Goal: Information Seeking & Learning: Learn about a topic

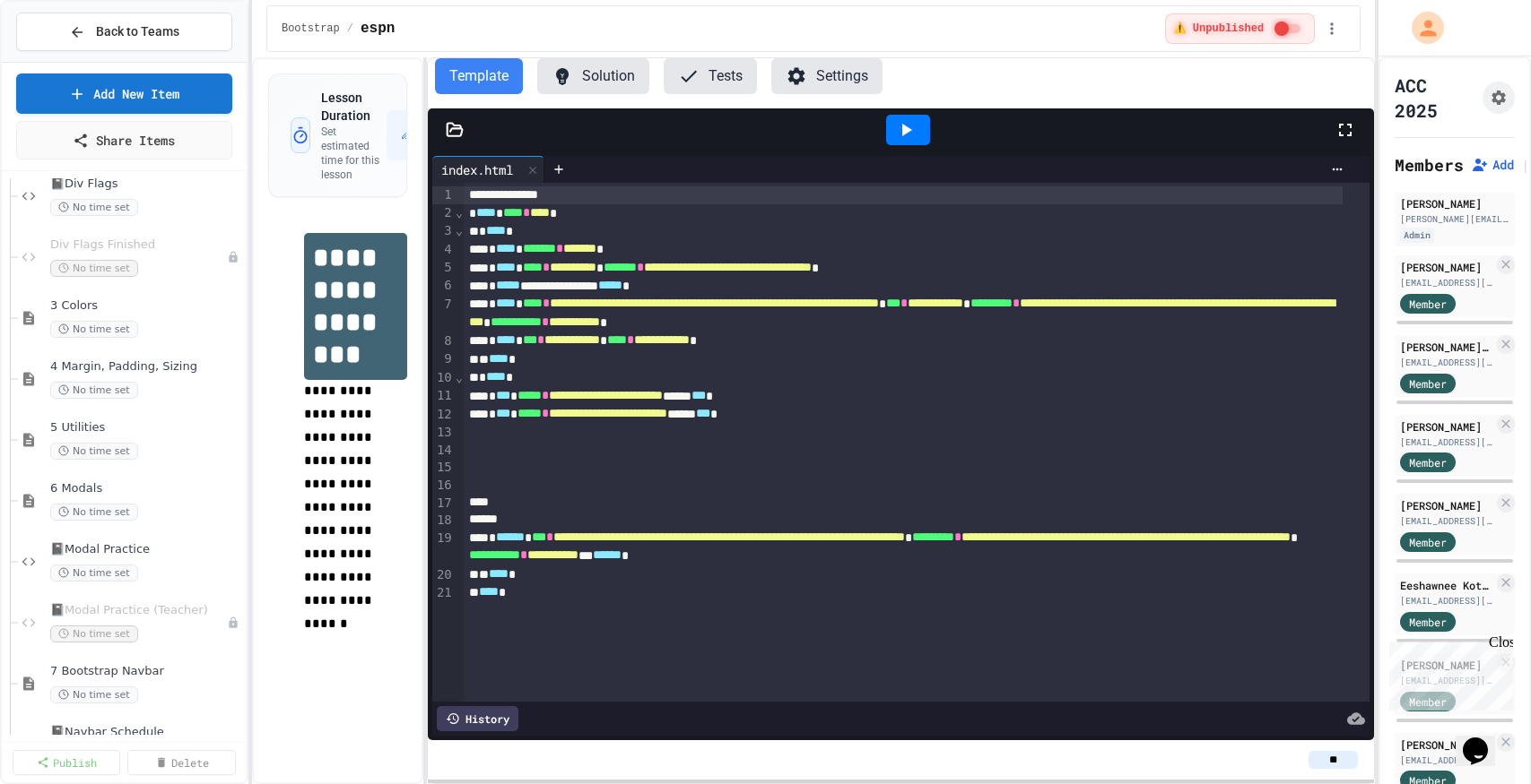
scroll to position [487, 0]
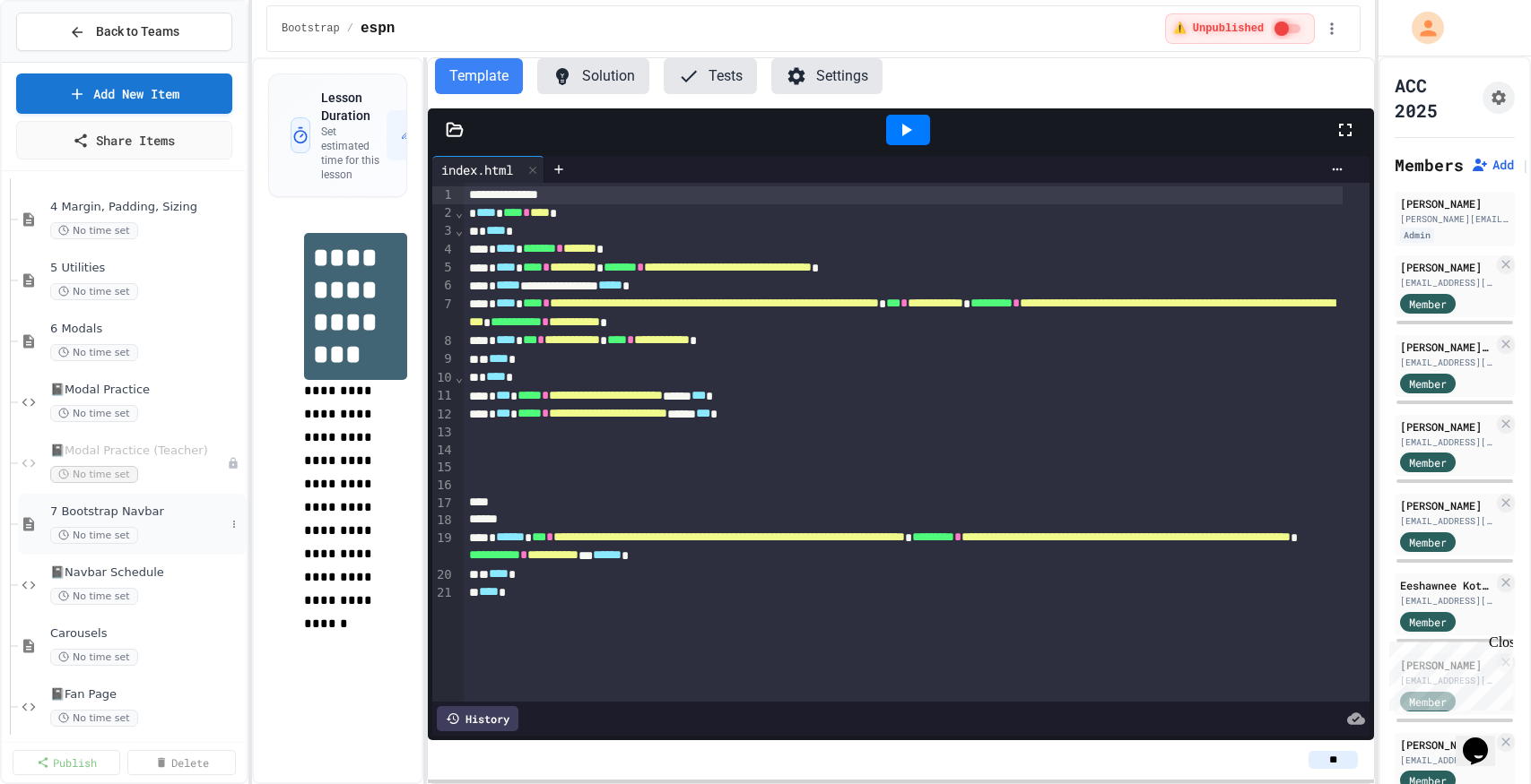
click at [101, 514] on span "7 Bootstrap Navbar" at bounding box center [138, 513] width 175 height 16
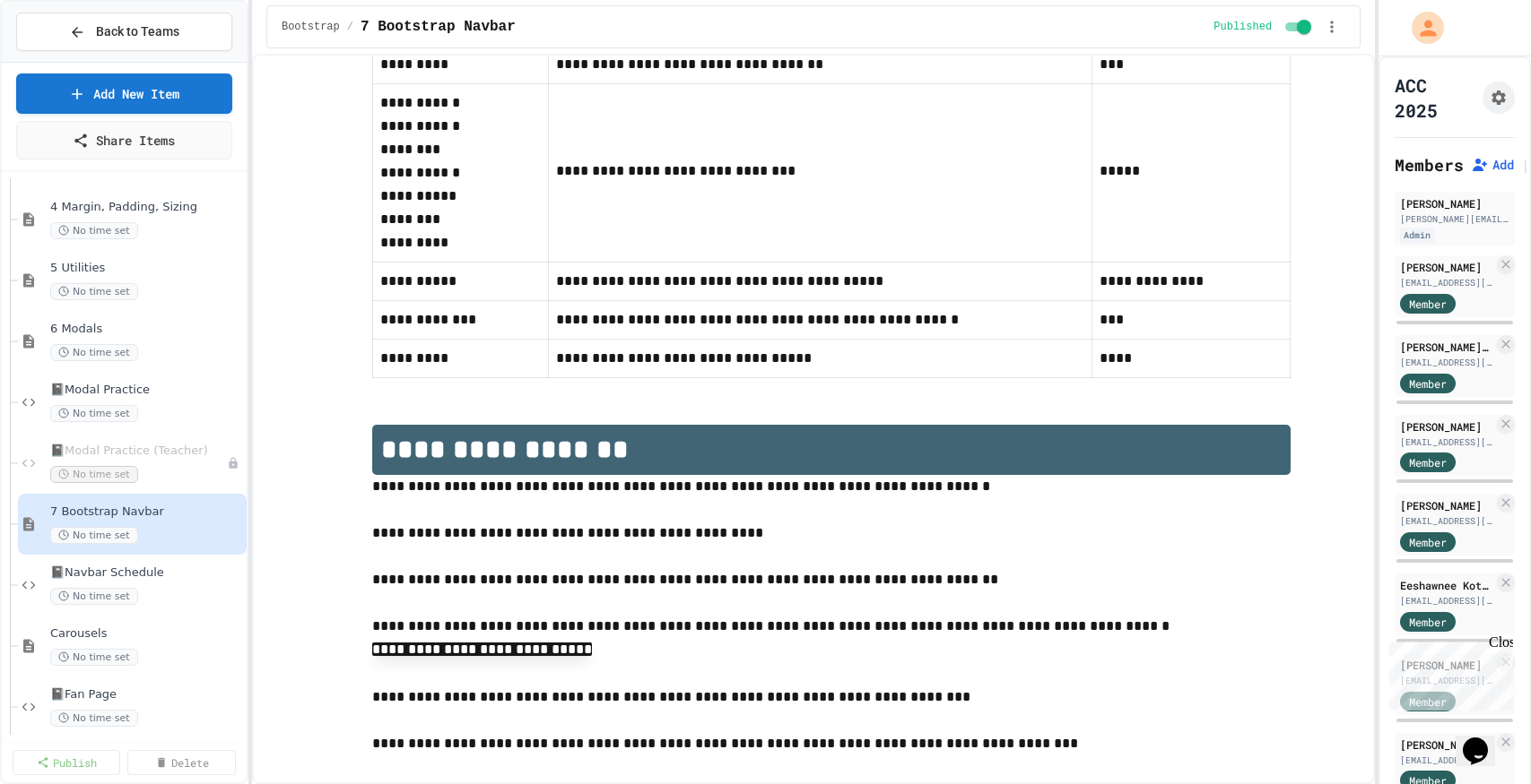
scroll to position [832, 0]
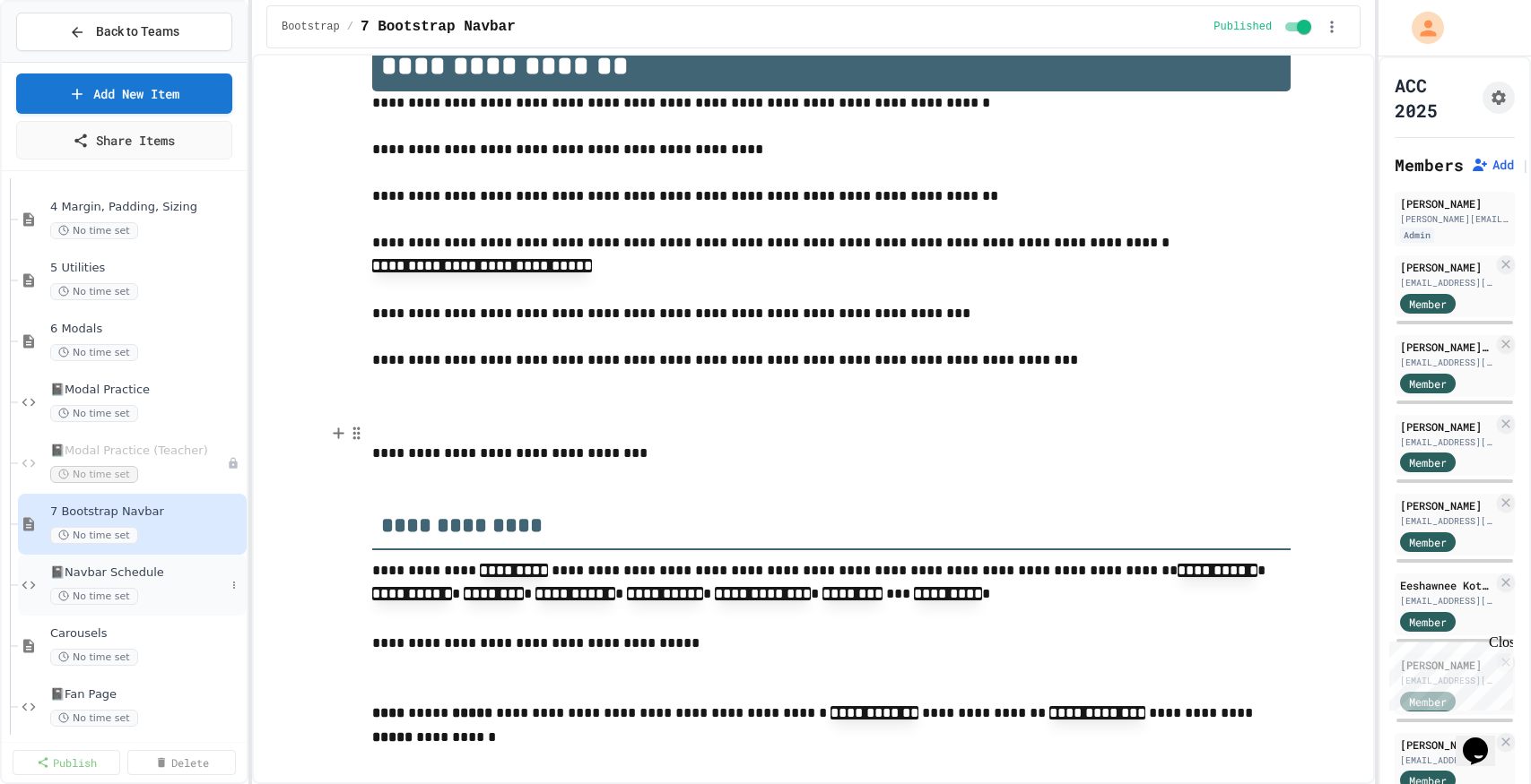
click at [138, 568] on span "📓Navbar Schedule" at bounding box center [138, 573] width 175 height 16
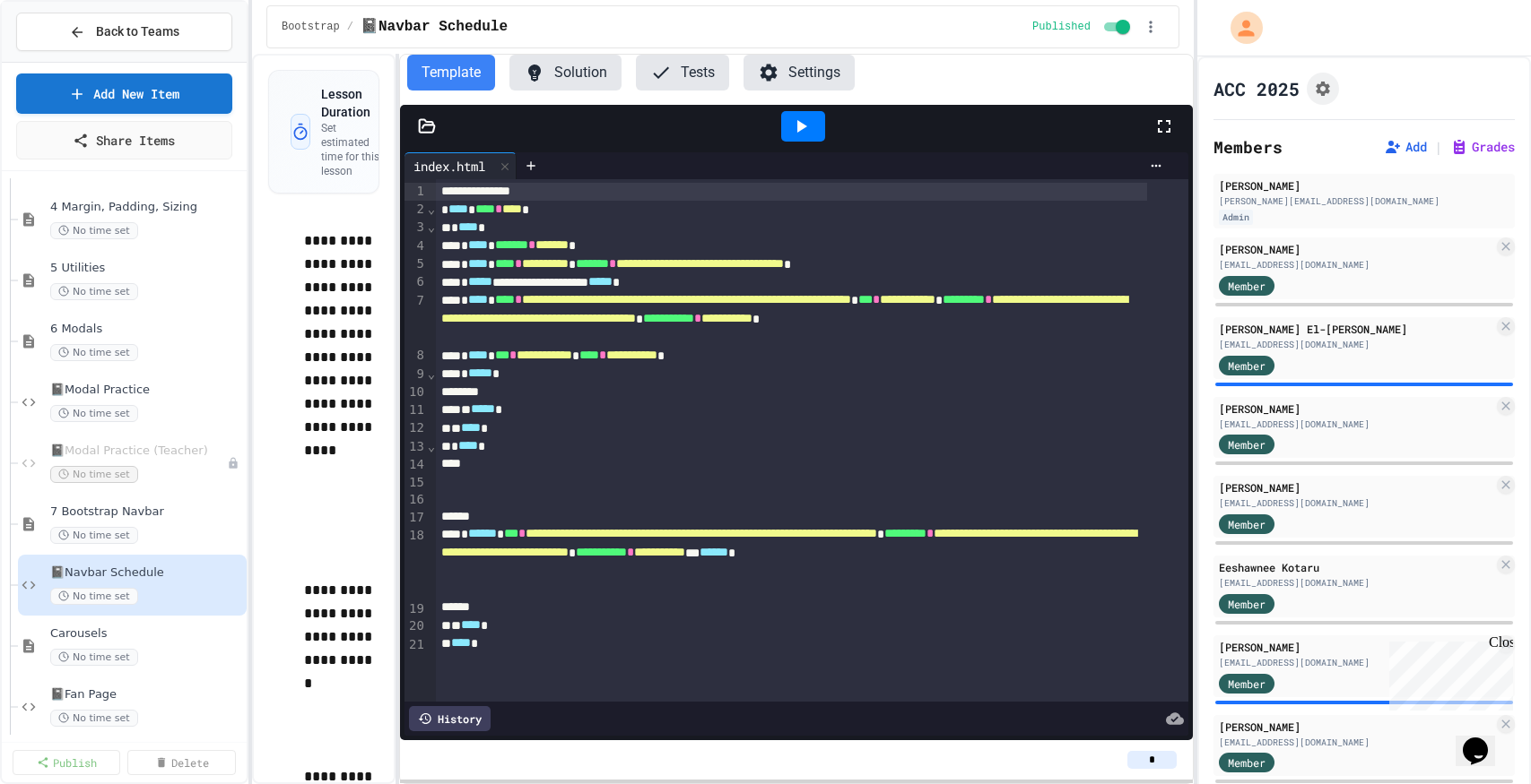
click at [1196, 236] on div "**********" at bounding box center [765, 392] width 1531 height 784
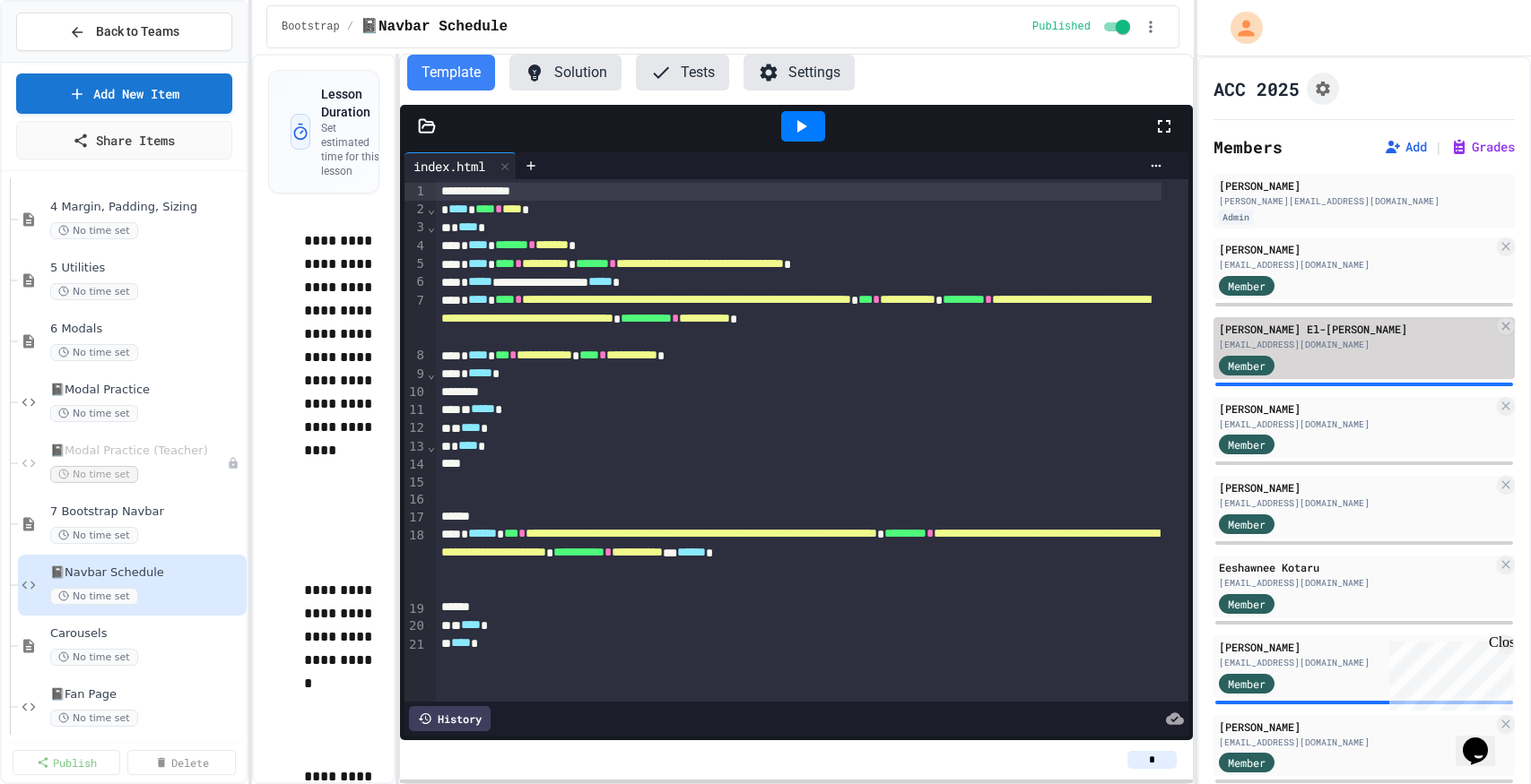
click at [1274, 338] on div "[EMAIL_ADDRESS][DOMAIN_NAME]" at bounding box center [1356, 344] width 274 height 14
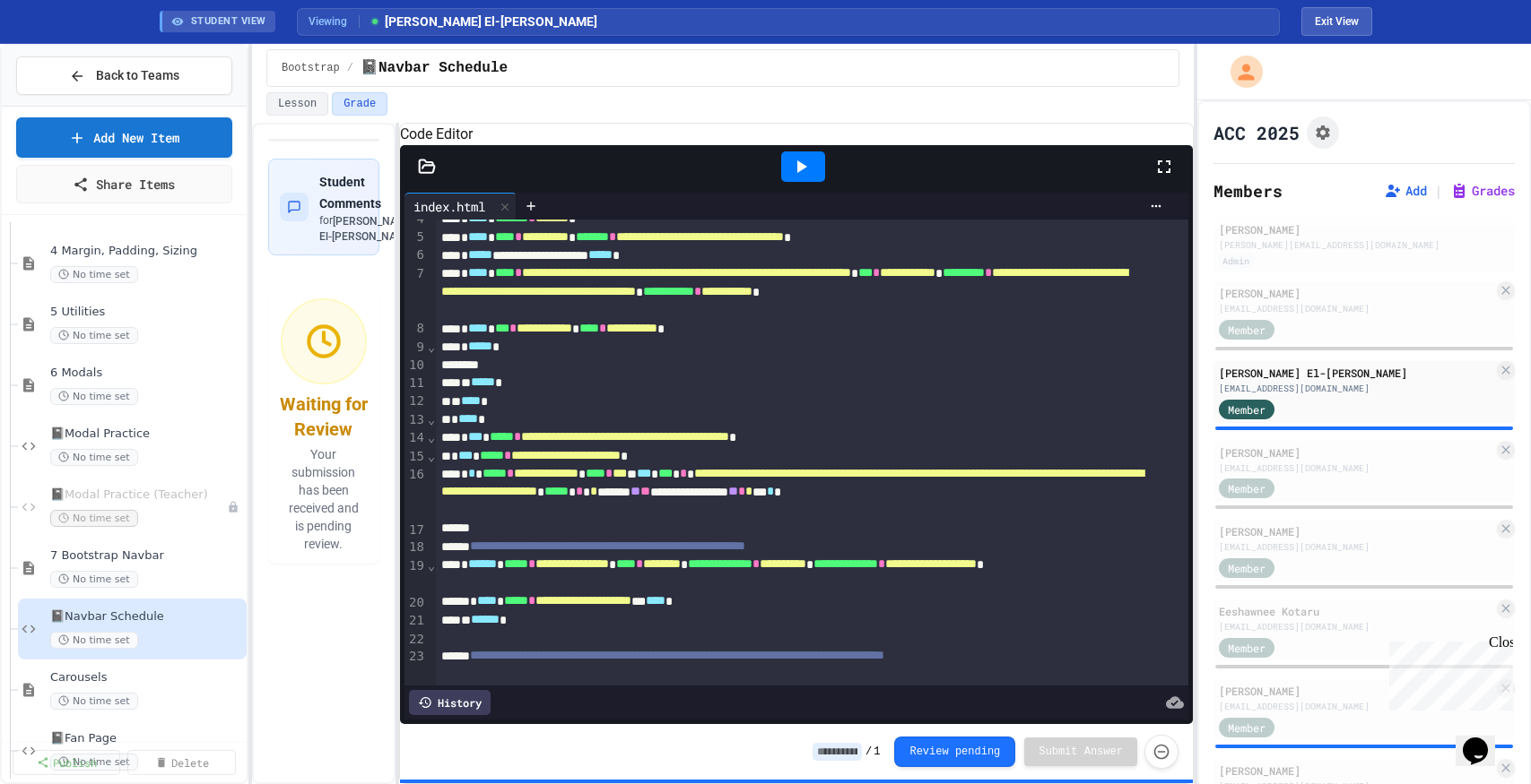
scroll to position [85, 0]
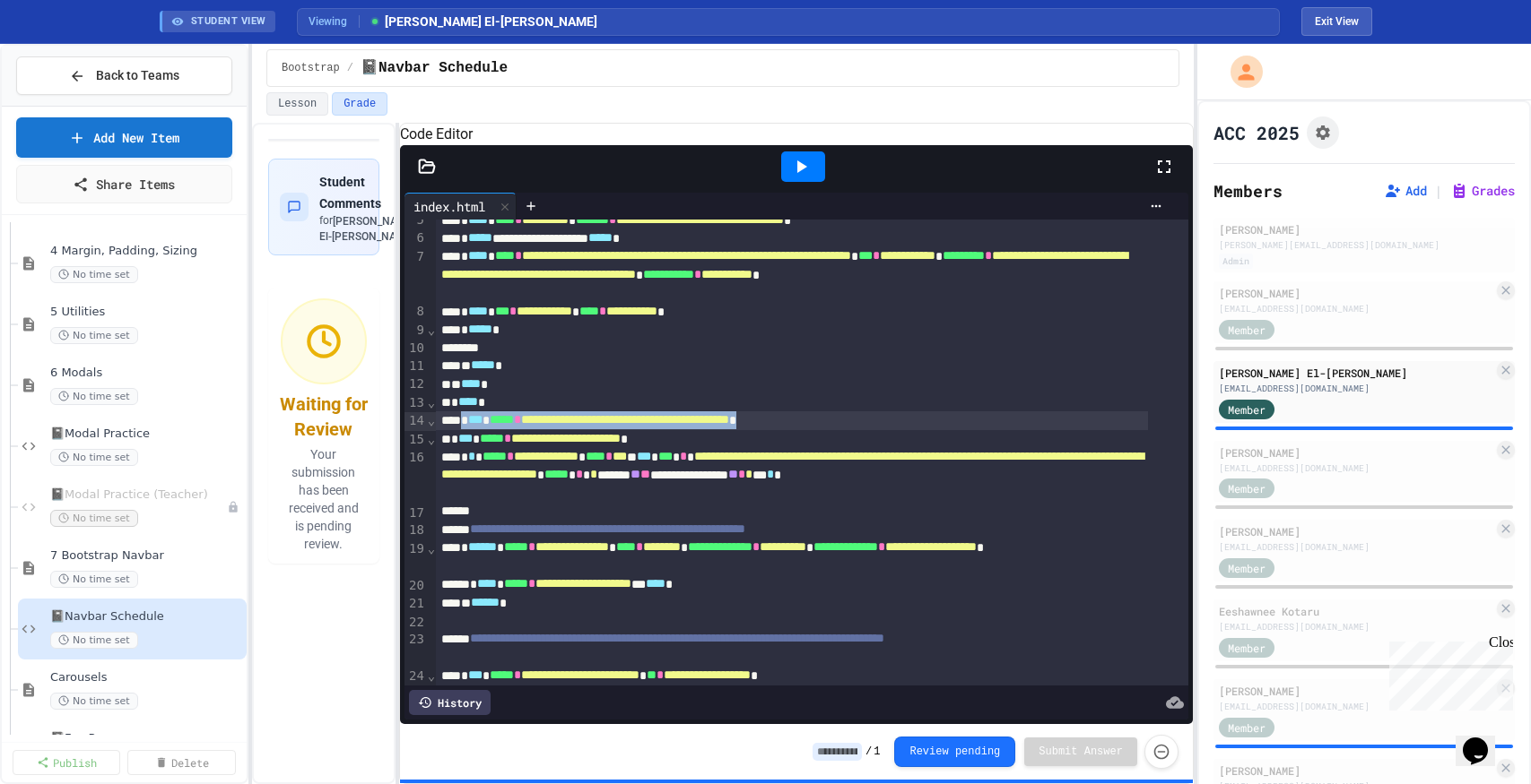
drag, startPoint x: 924, startPoint y: 443, endPoint x: 474, endPoint y: 445, distance: 450.0
click at [474, 429] on div "**********" at bounding box center [792, 420] width 712 height 18
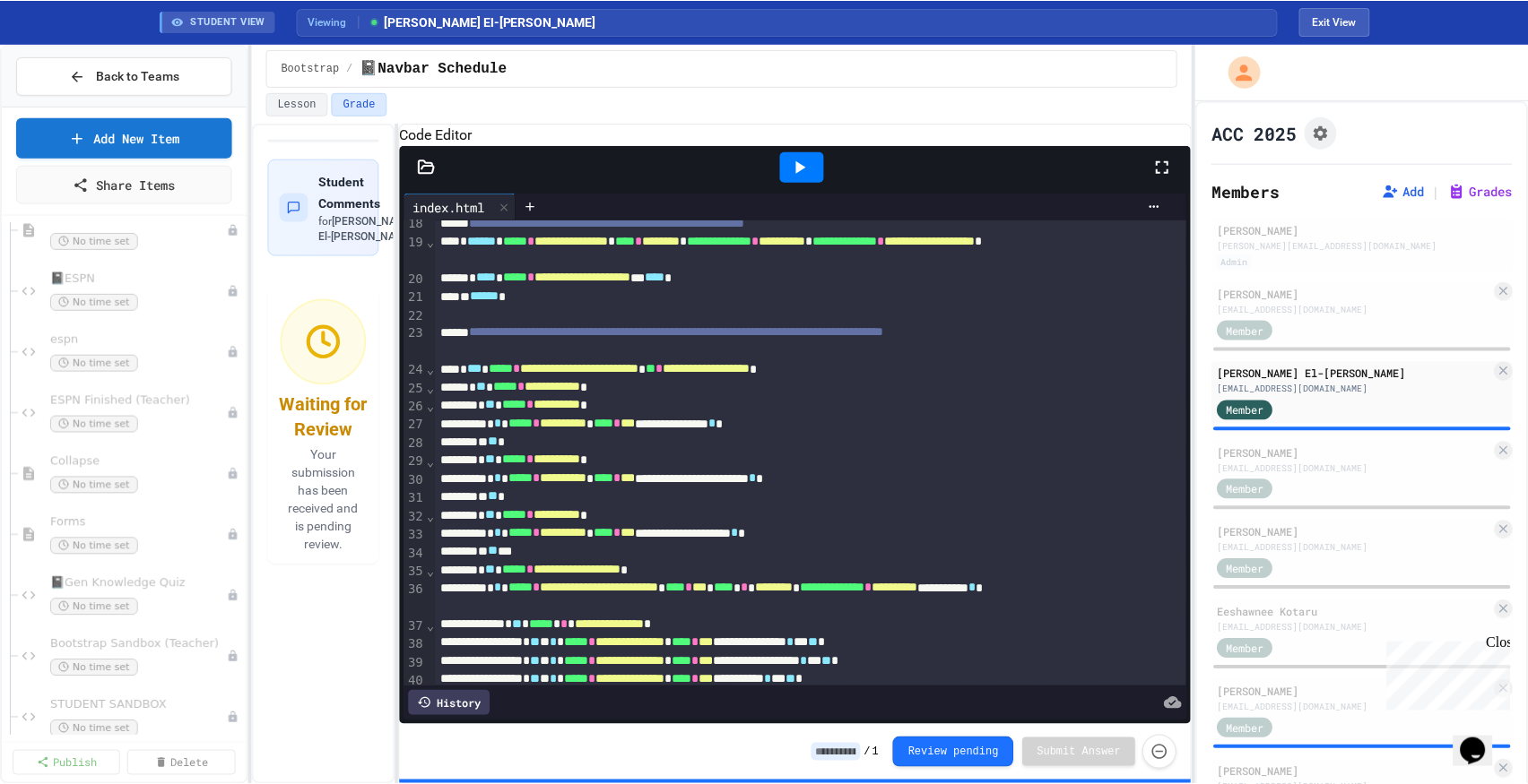
scroll to position [1052, 0]
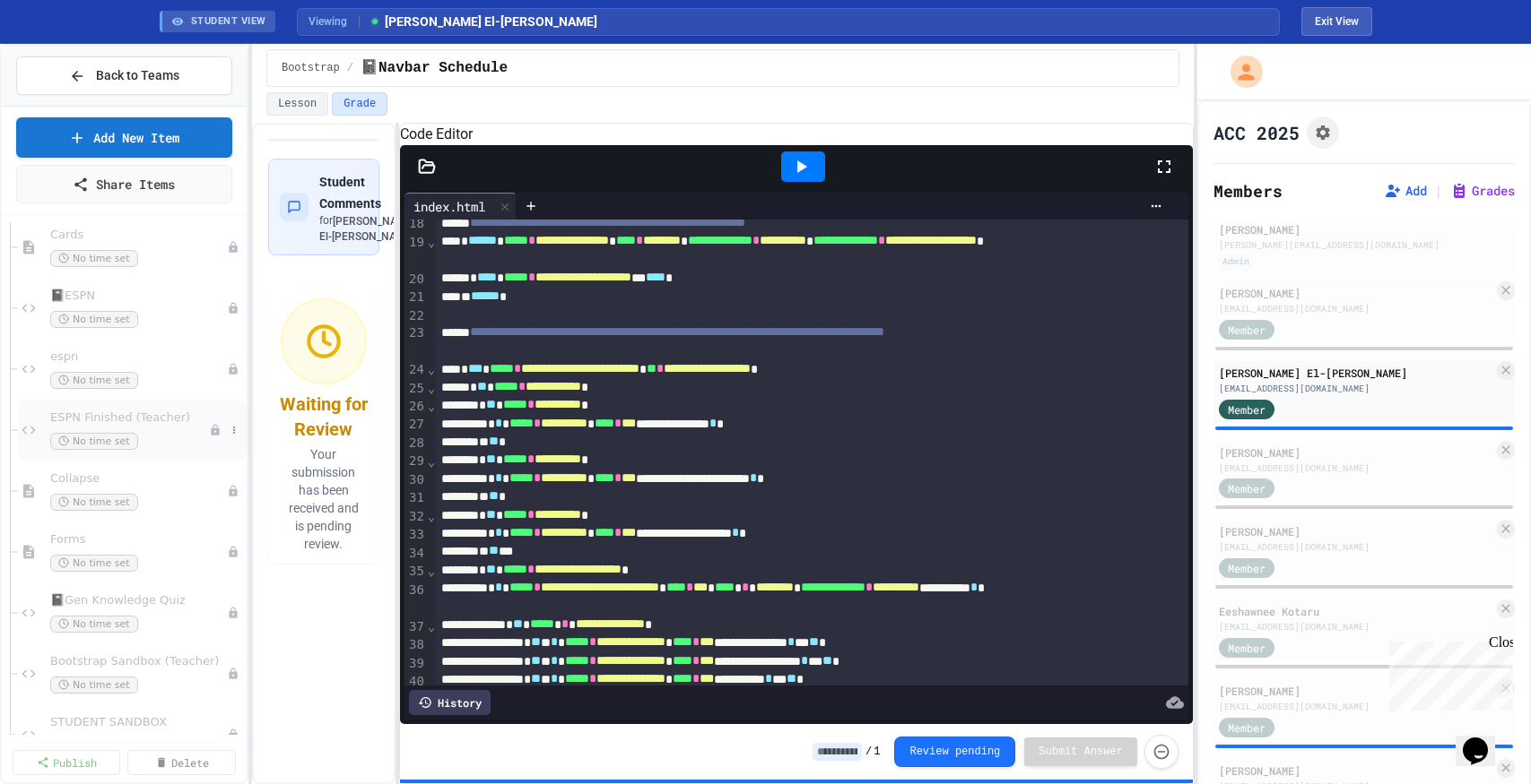
click at [149, 420] on span "ESPN Finished (Teacher)" at bounding box center [129, 418] width 159 height 16
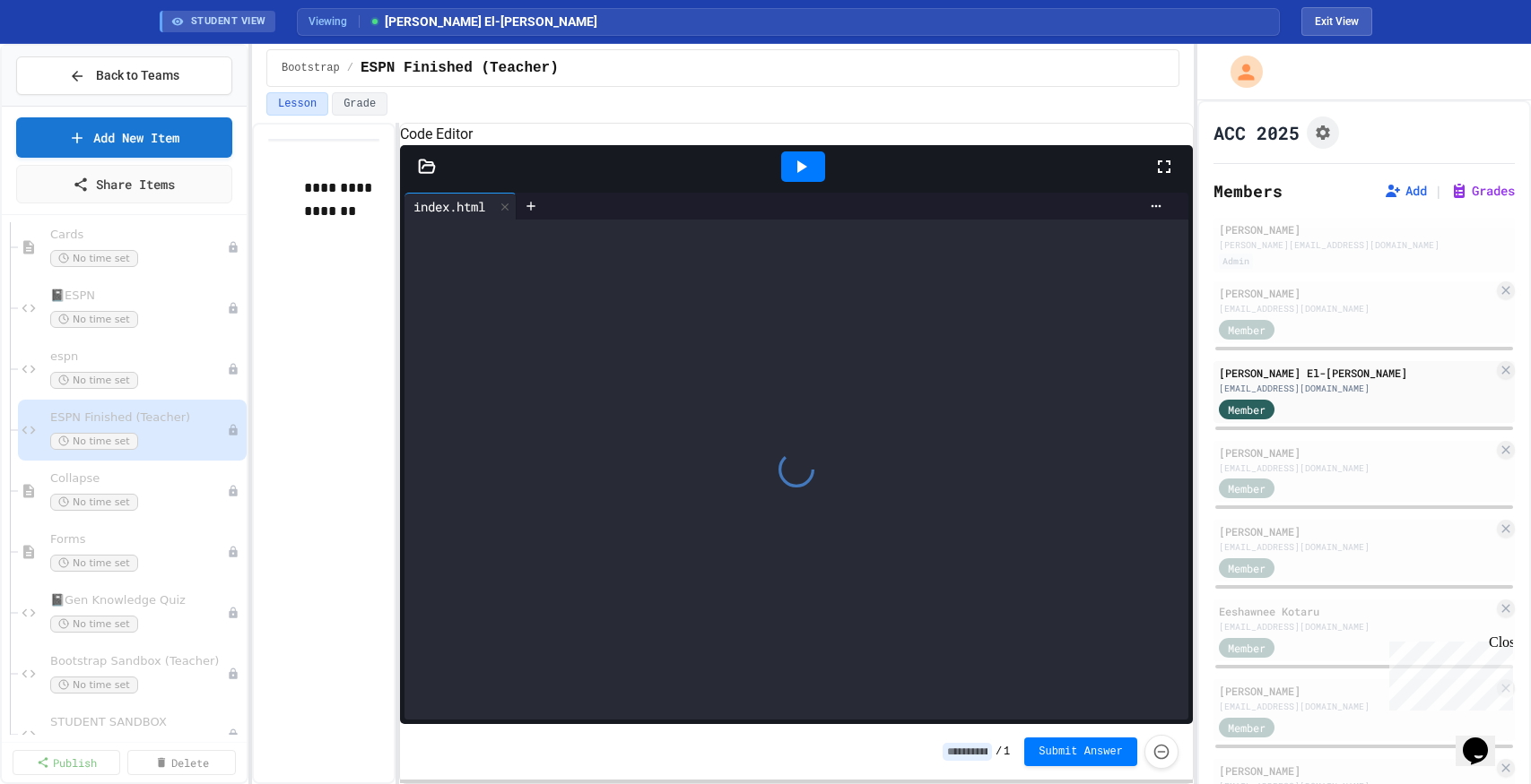
click at [794, 177] on icon at bounding box center [801, 166] width 21 height 21
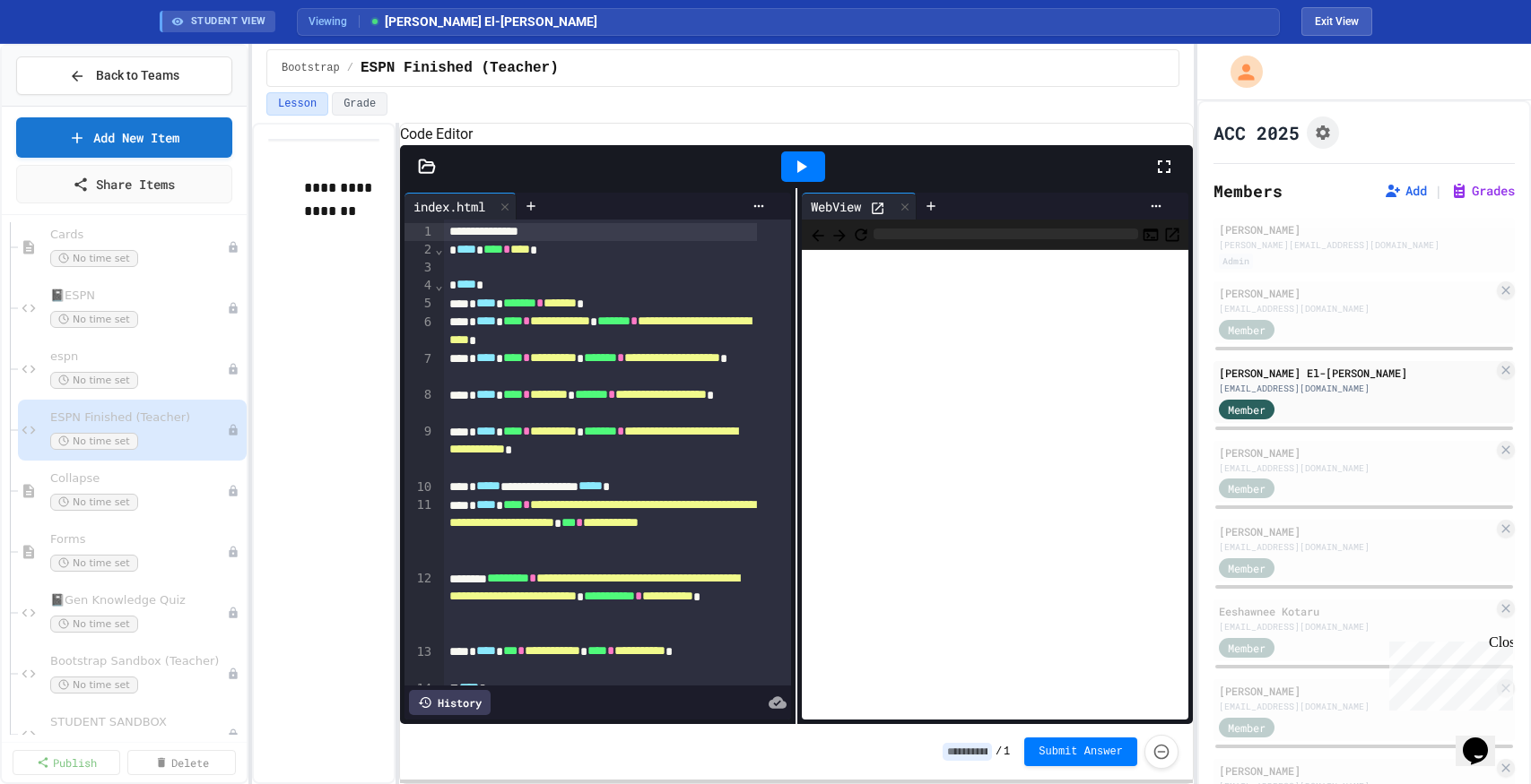
click at [878, 216] on icon at bounding box center [878, 208] width 16 height 16
click at [874, 216] on icon at bounding box center [876, 208] width 16 height 16
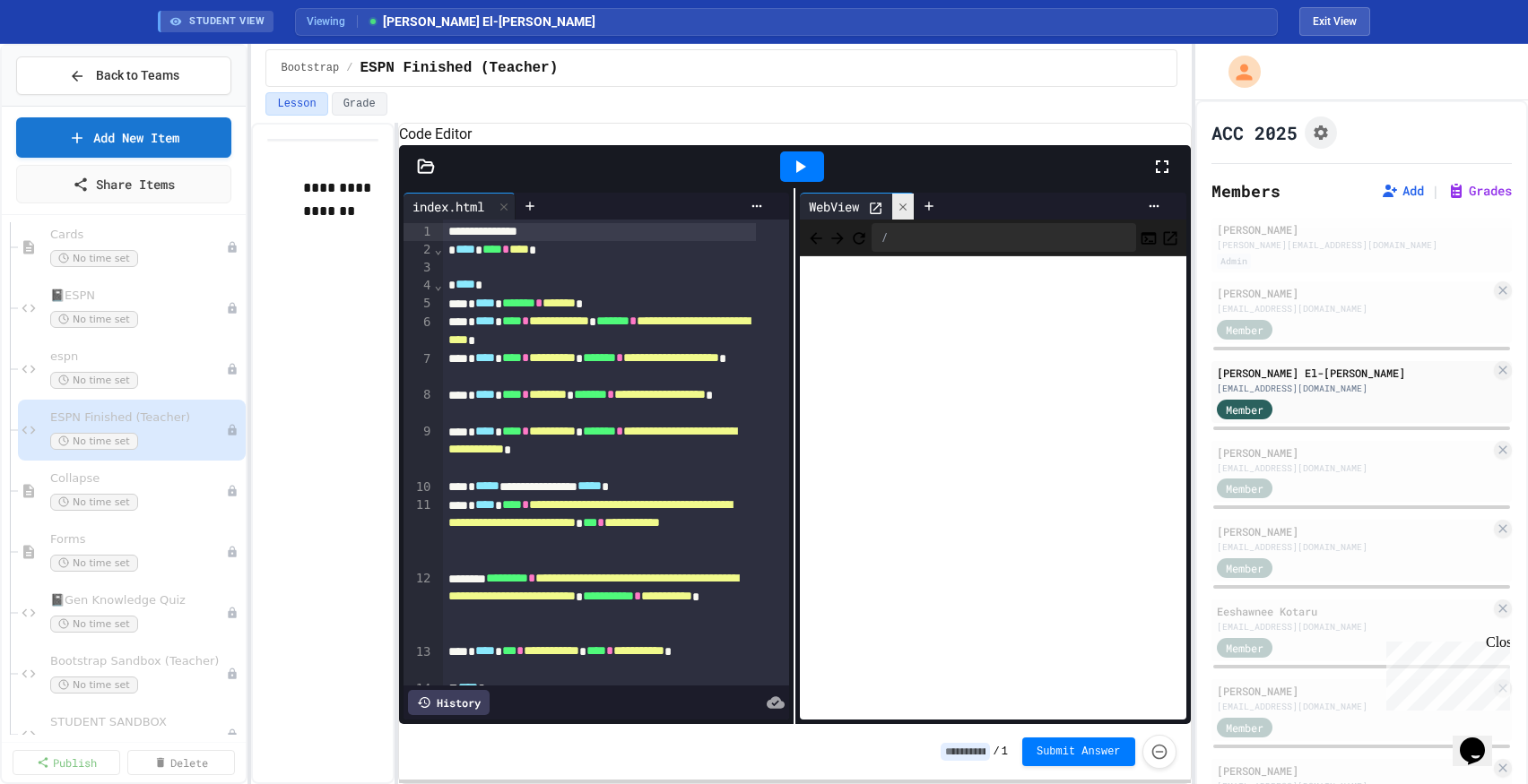
click at [905, 213] on icon at bounding box center [903, 206] width 13 height 13
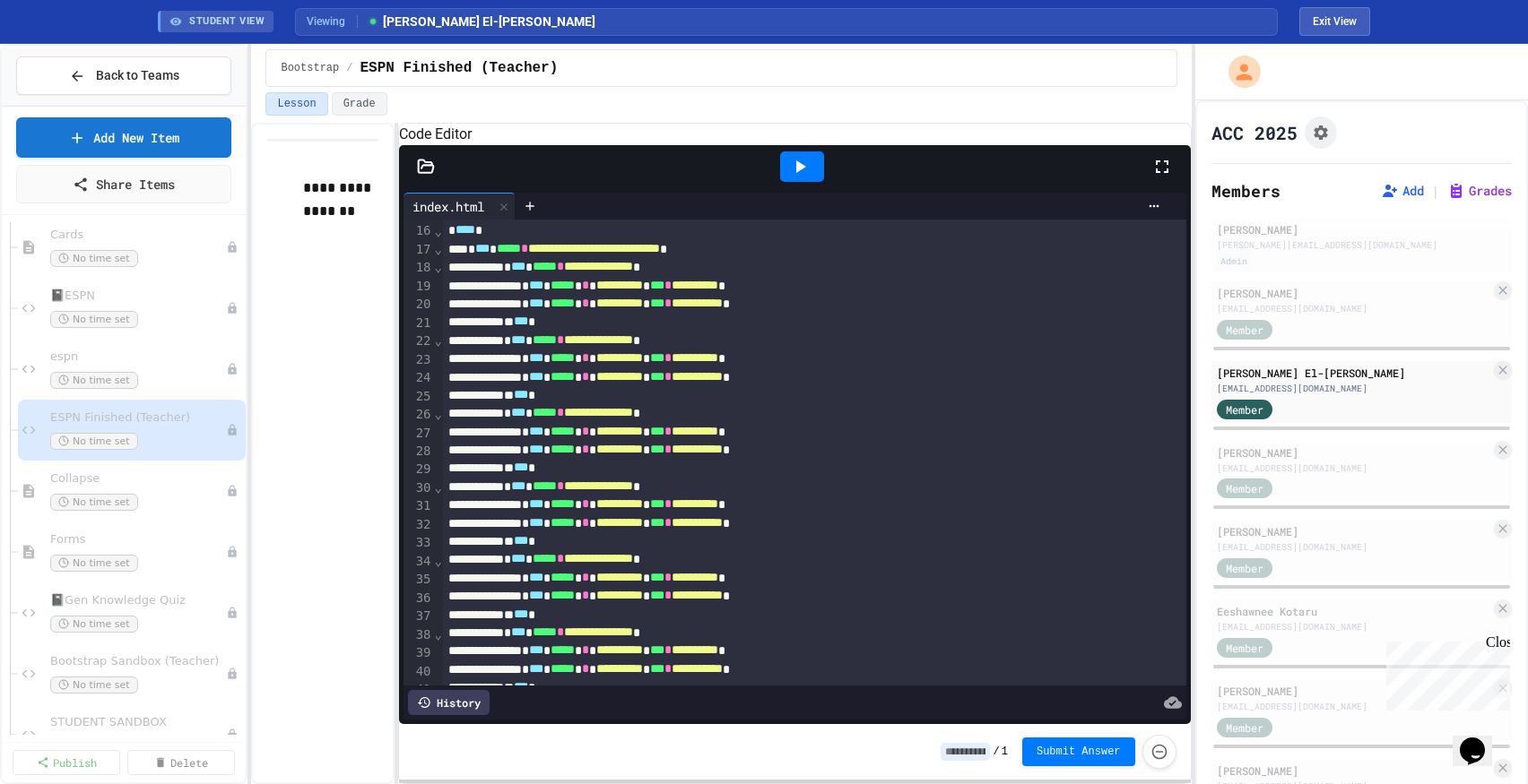
scroll to position [309, 0]
click at [544, 220] on div at bounding box center [529, 206] width 28 height 27
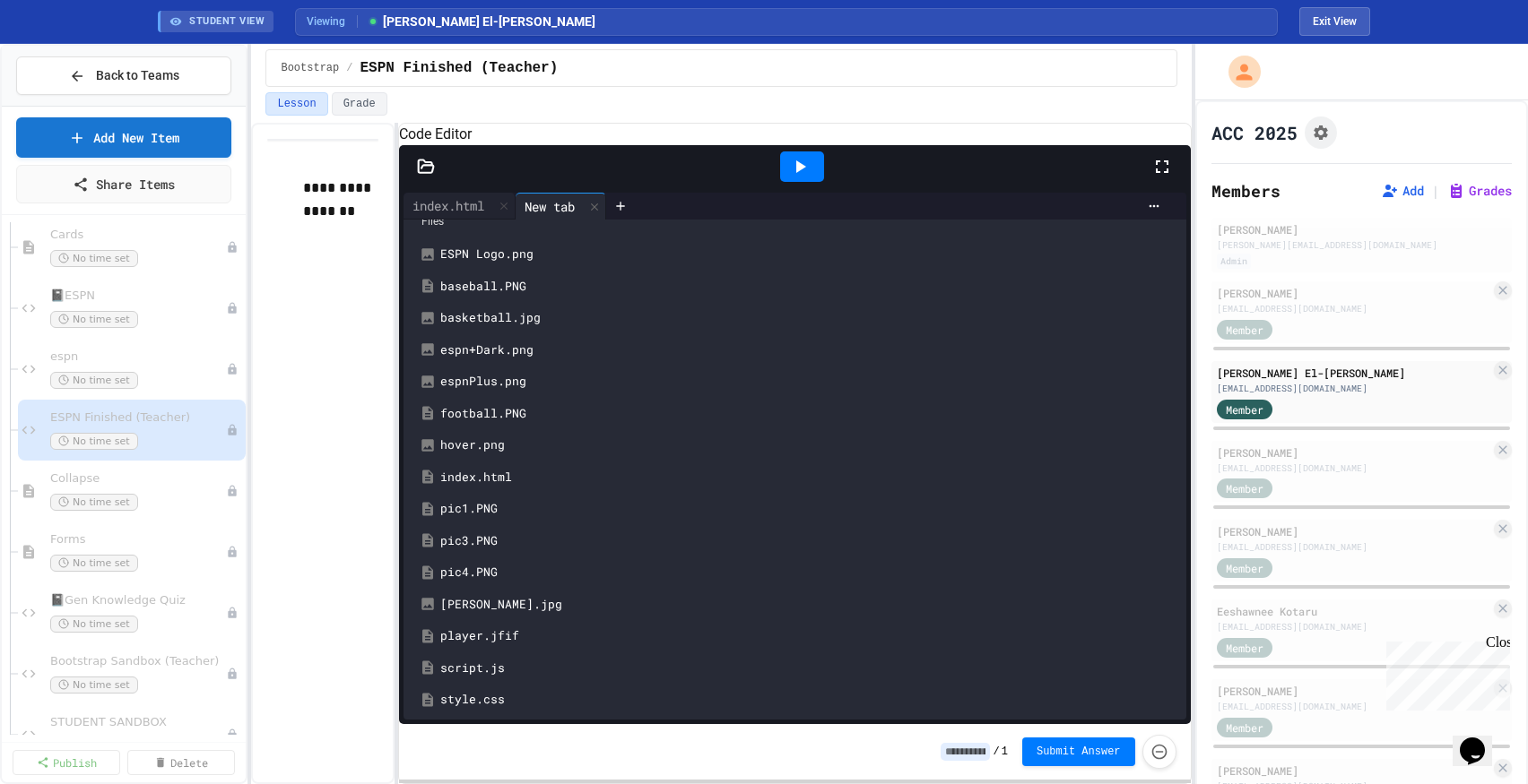
scroll to position [65, 0]
click at [484, 687] on div "style.css" at bounding box center [807, 695] width 735 height 18
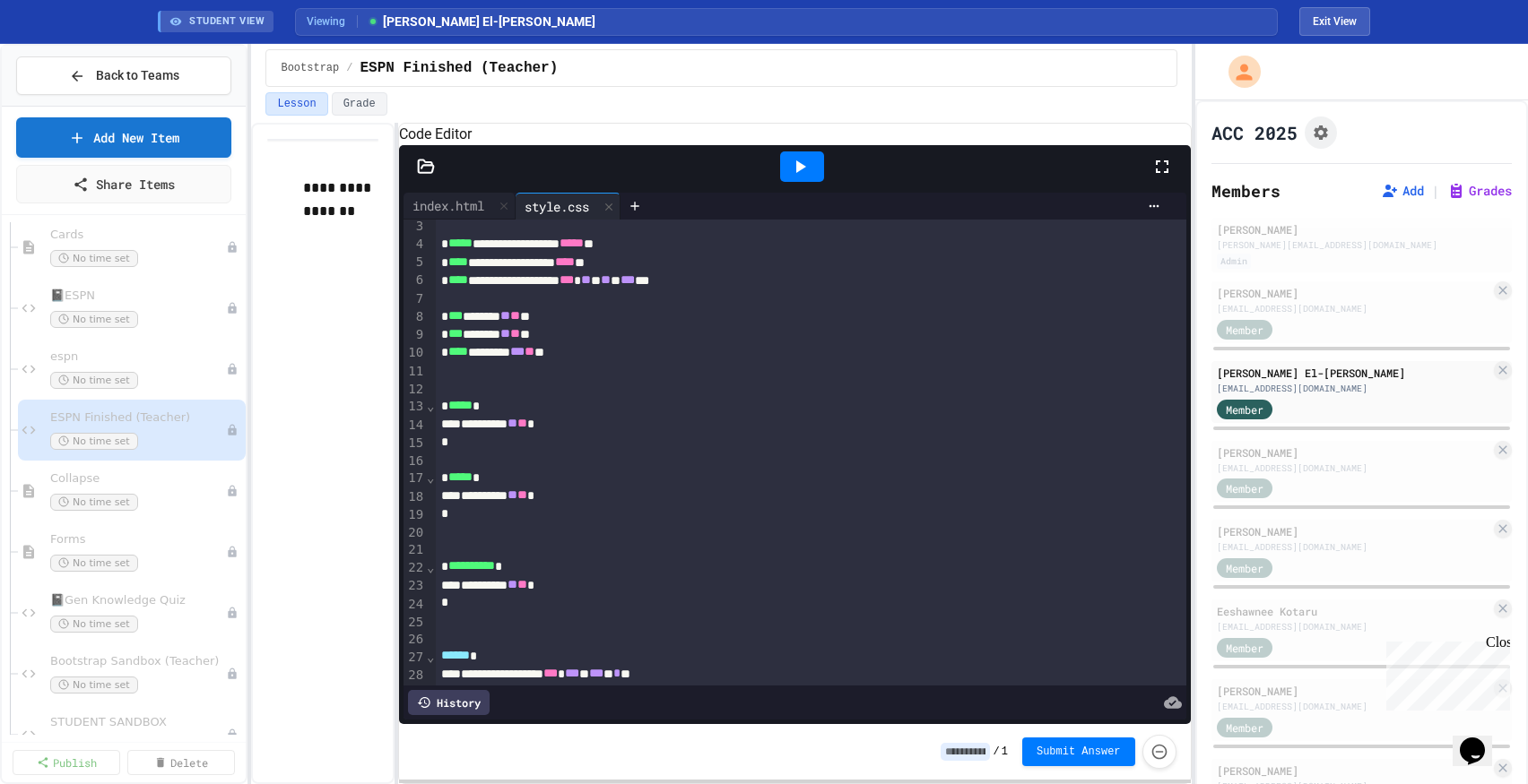
scroll to position [0, 0]
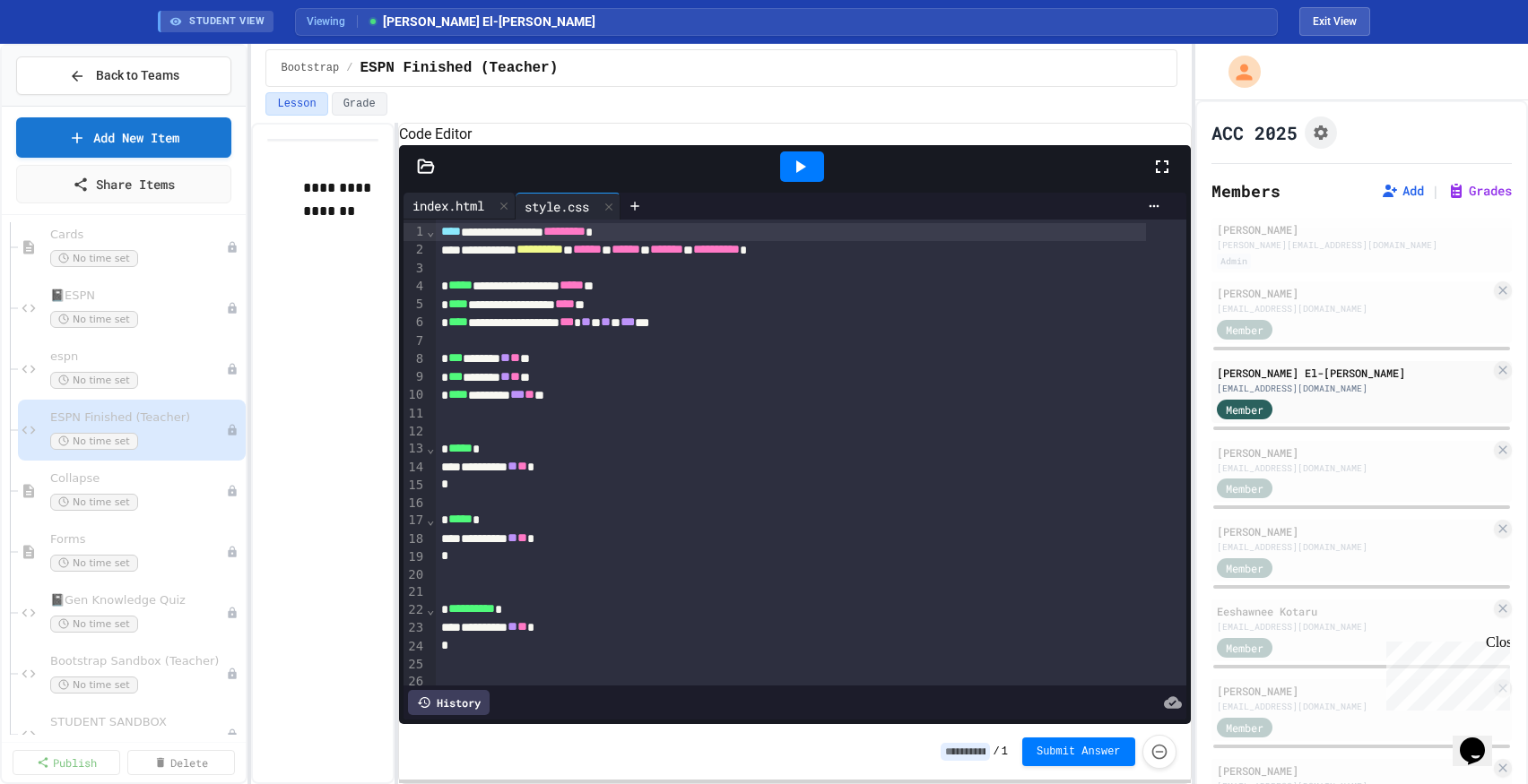
click at [444, 215] on div "index.html" at bounding box center [449, 205] width 90 height 18
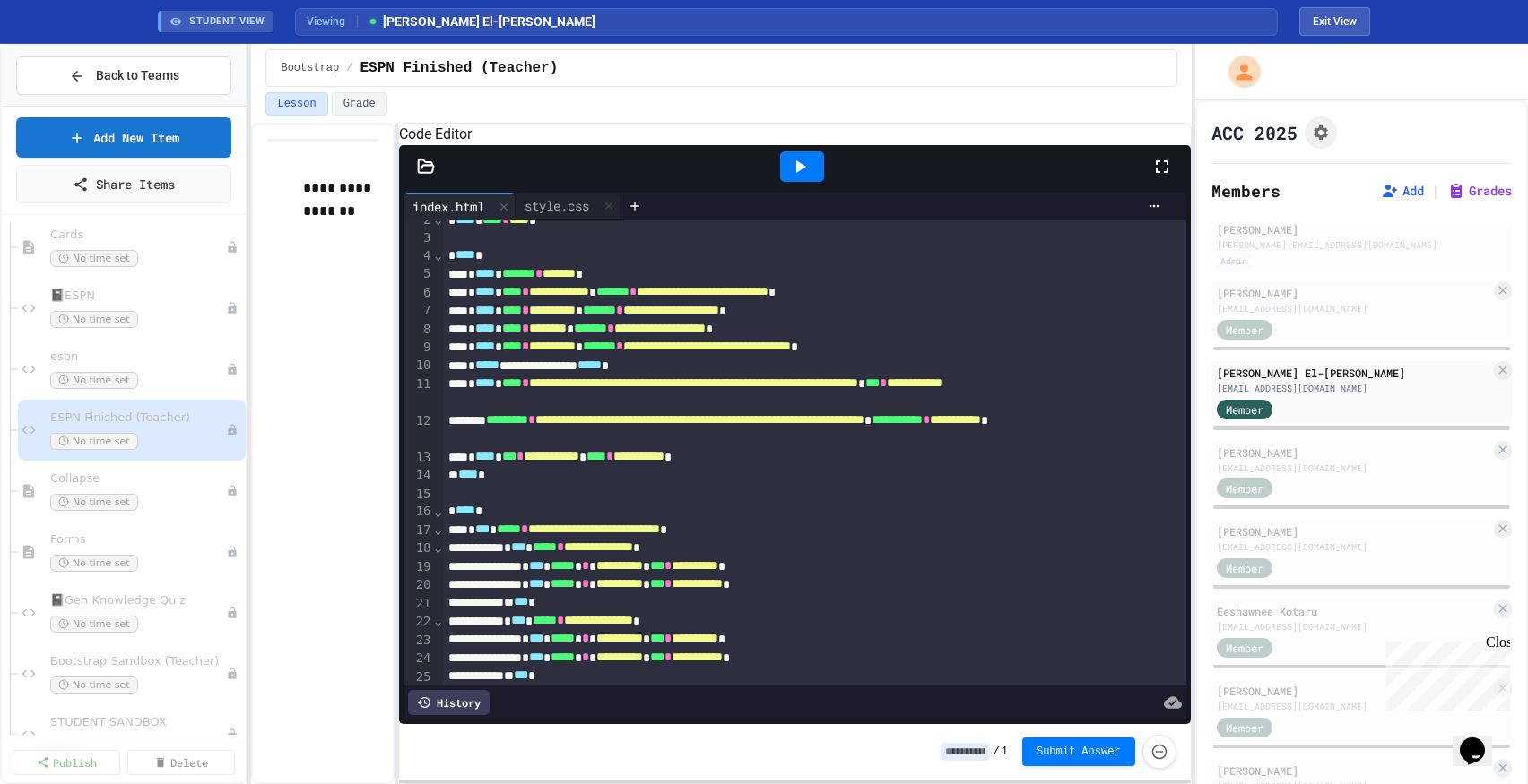
scroll to position [118, 0]
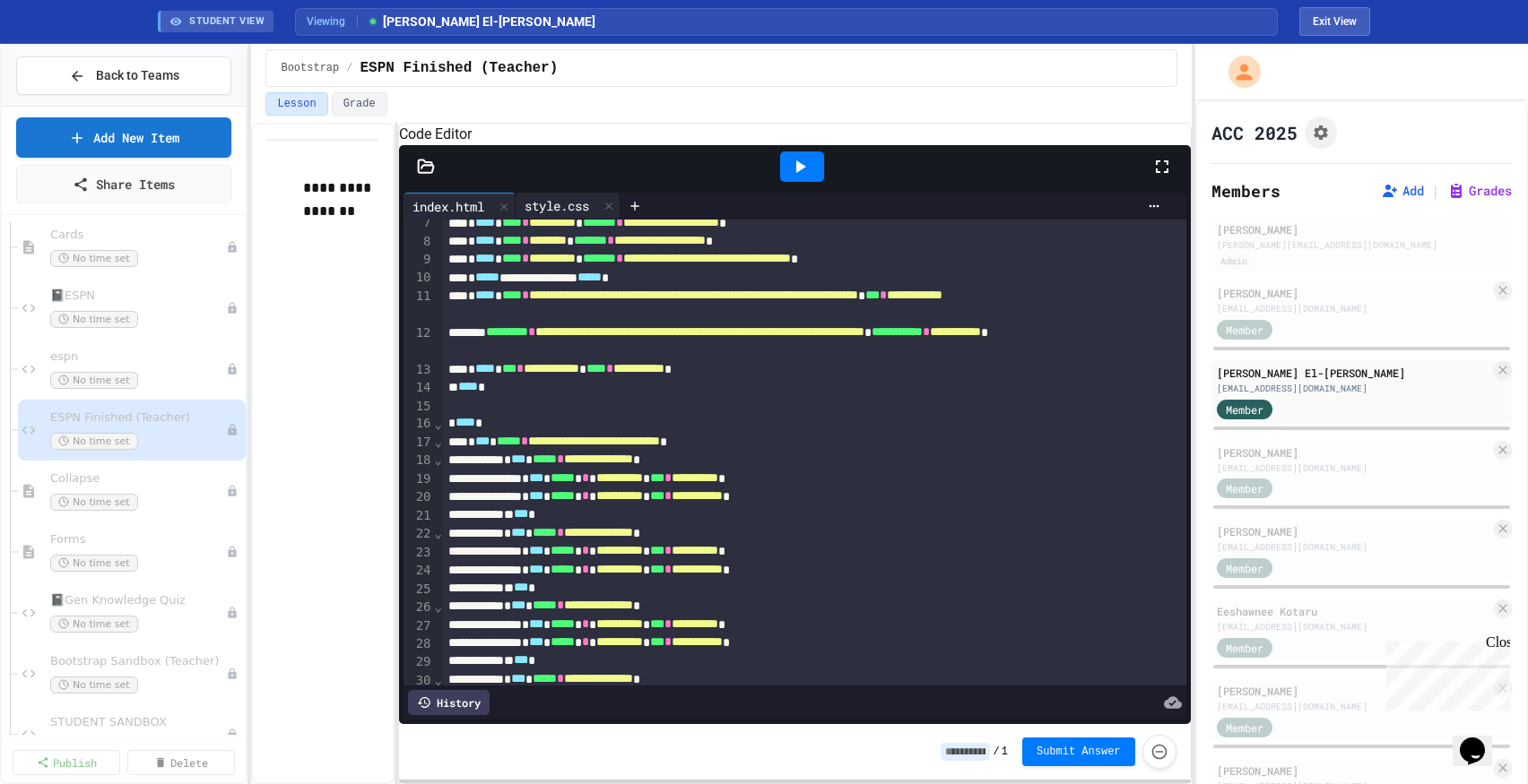
click at [567, 215] on div "style.css" at bounding box center [557, 205] width 83 height 18
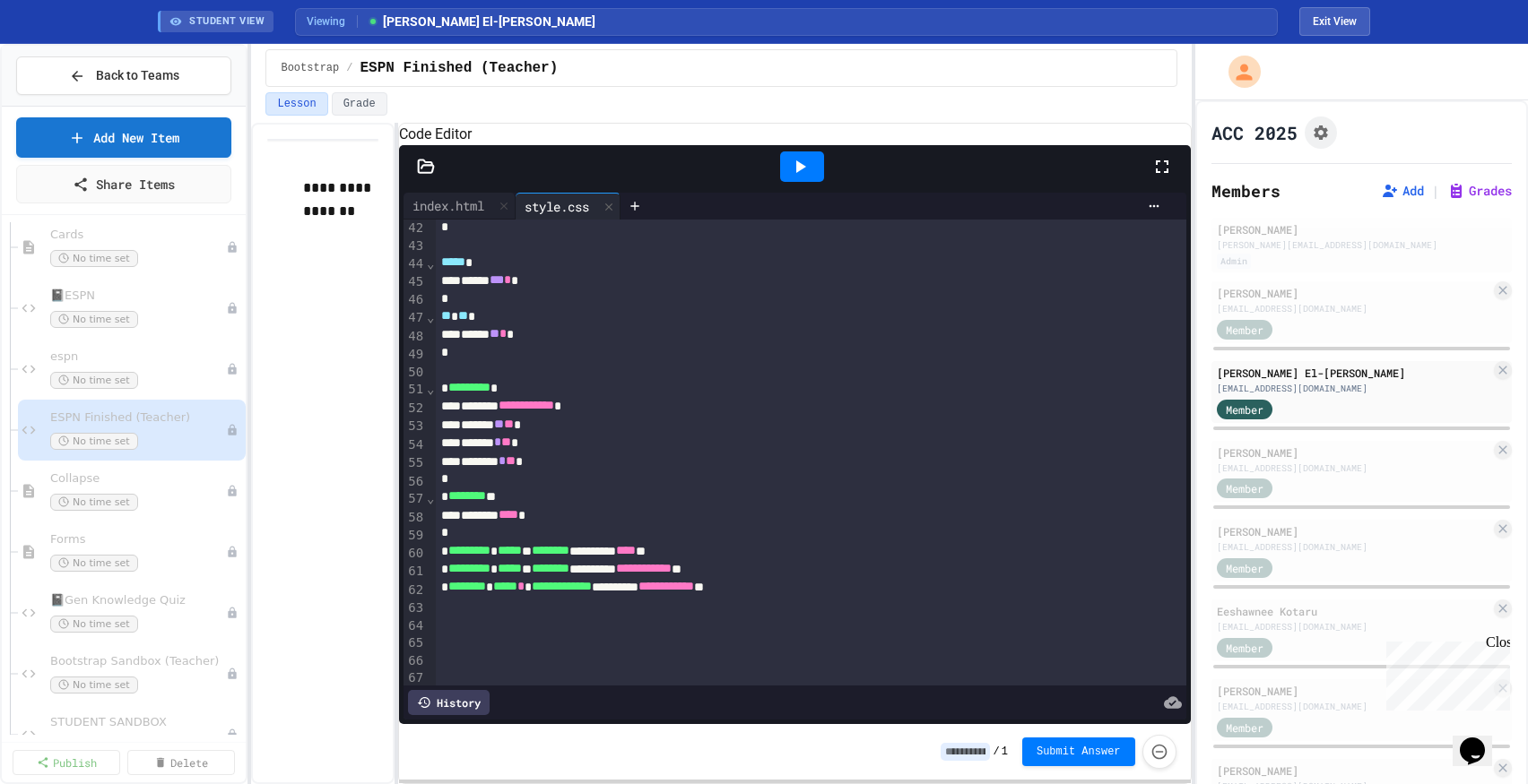
scroll to position [745, 0]
click at [465, 220] on div "index.html" at bounding box center [459, 206] width 112 height 27
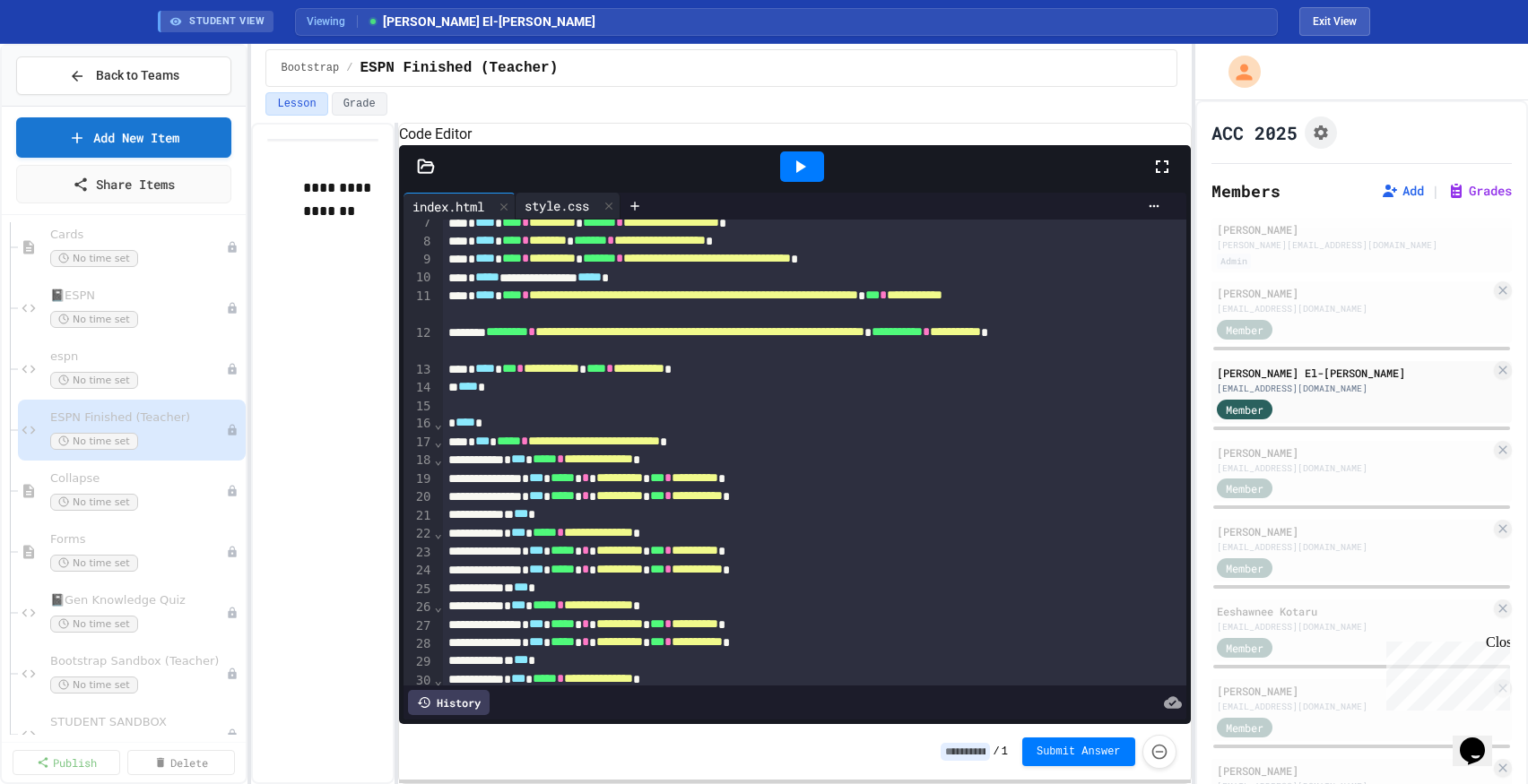
click at [563, 215] on div "style.css" at bounding box center [557, 205] width 83 height 18
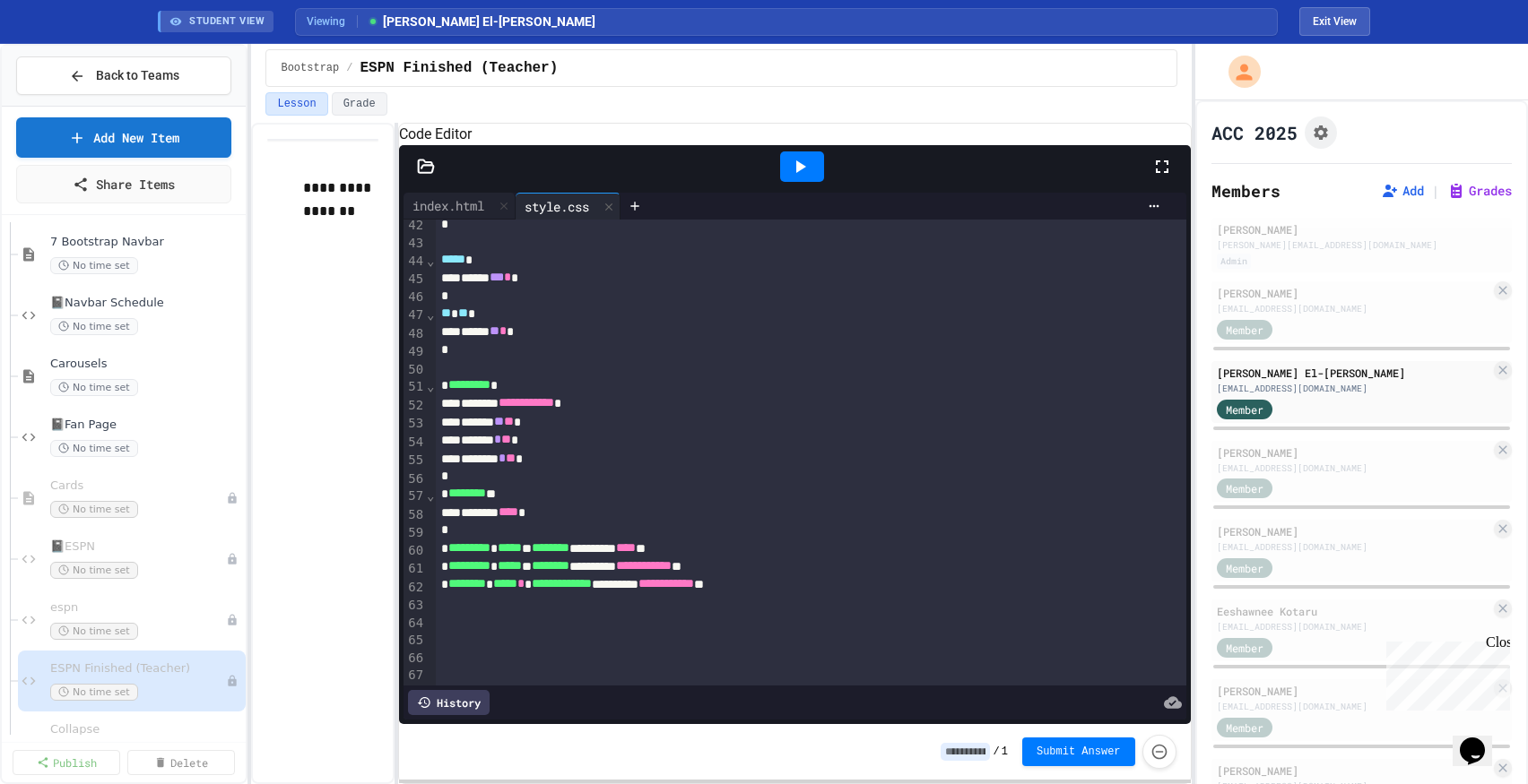
scroll to position [794, 0]
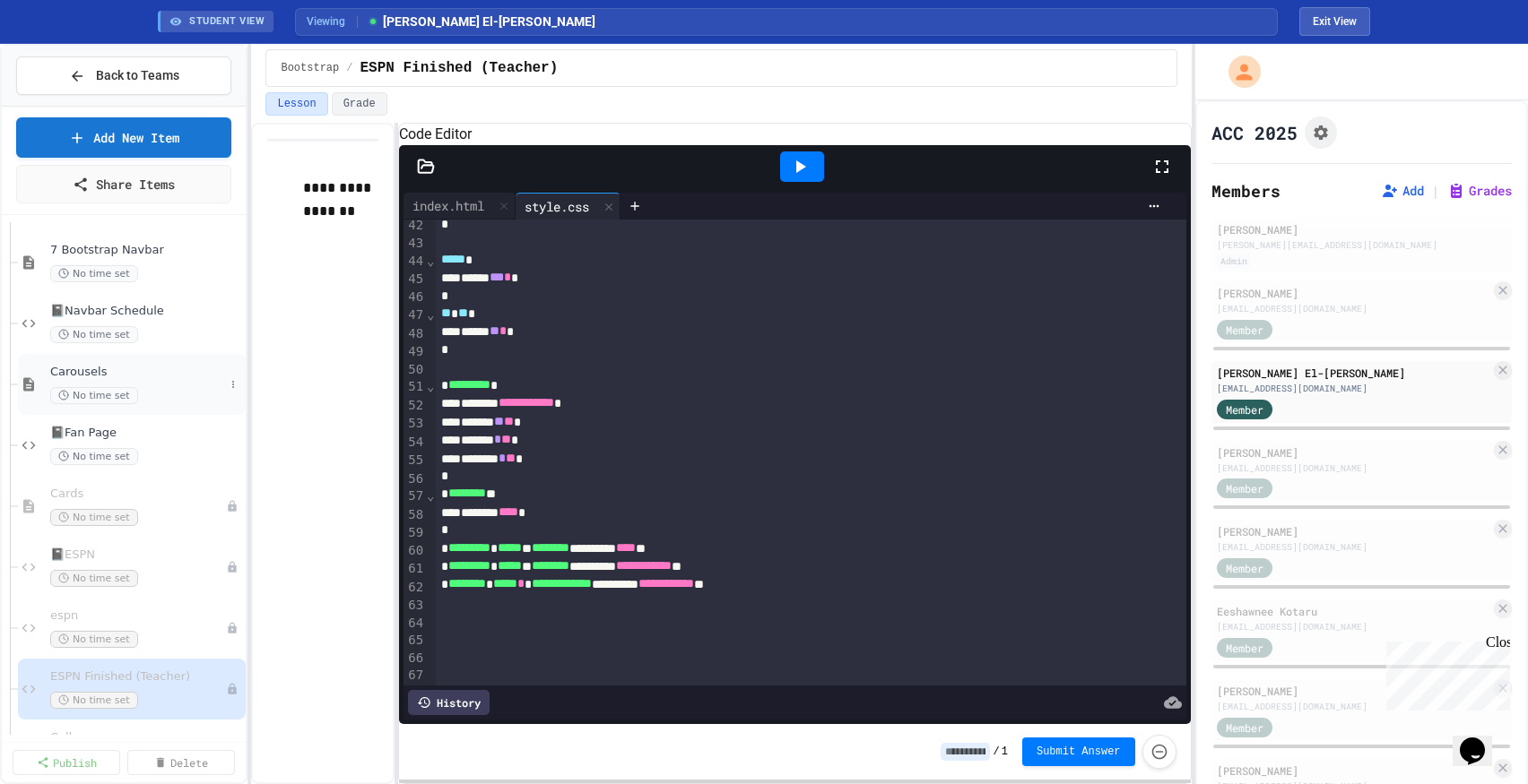
click at [119, 365] on span "Carousels" at bounding box center [137, 373] width 174 height 16
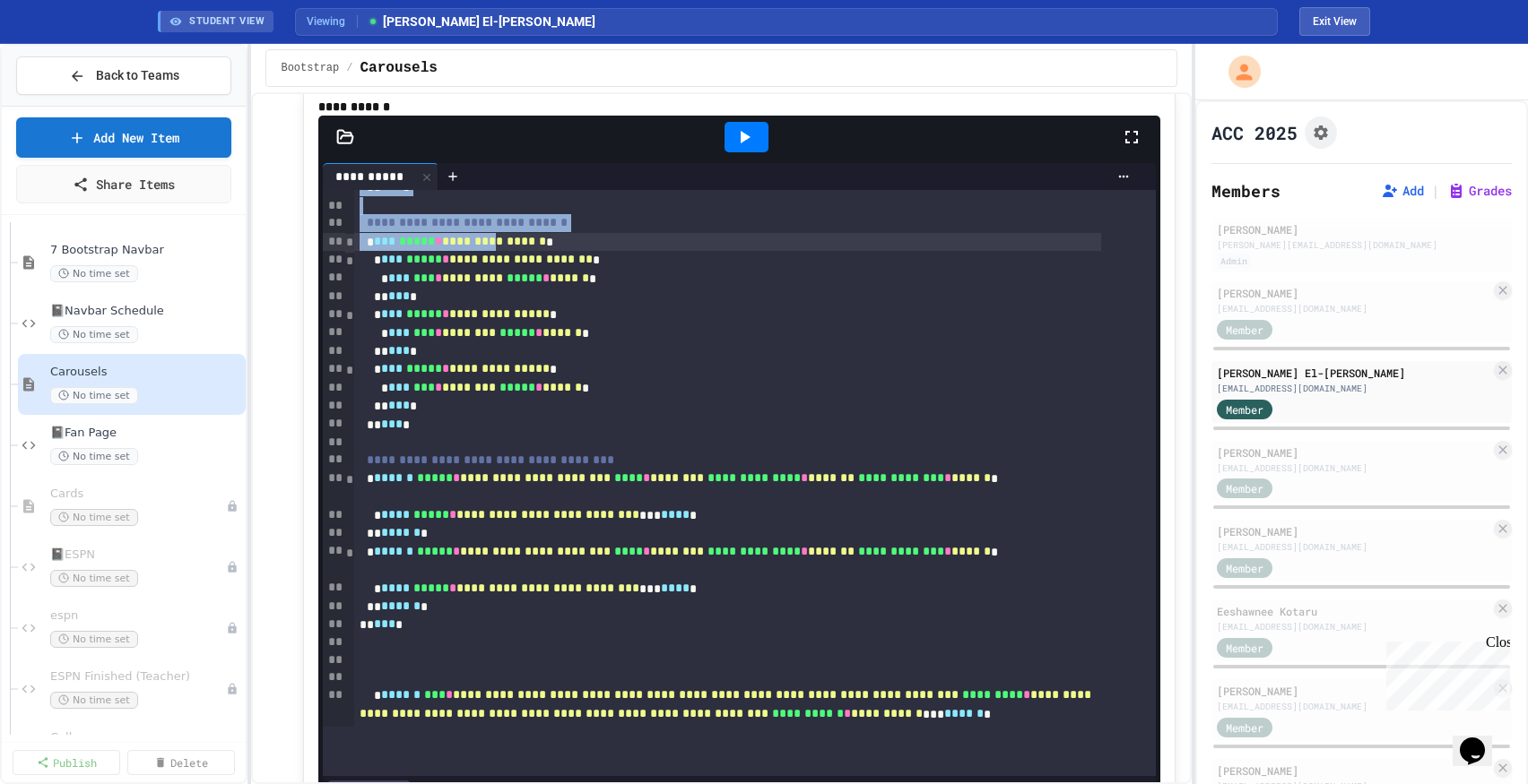
scroll to position [454, 0]
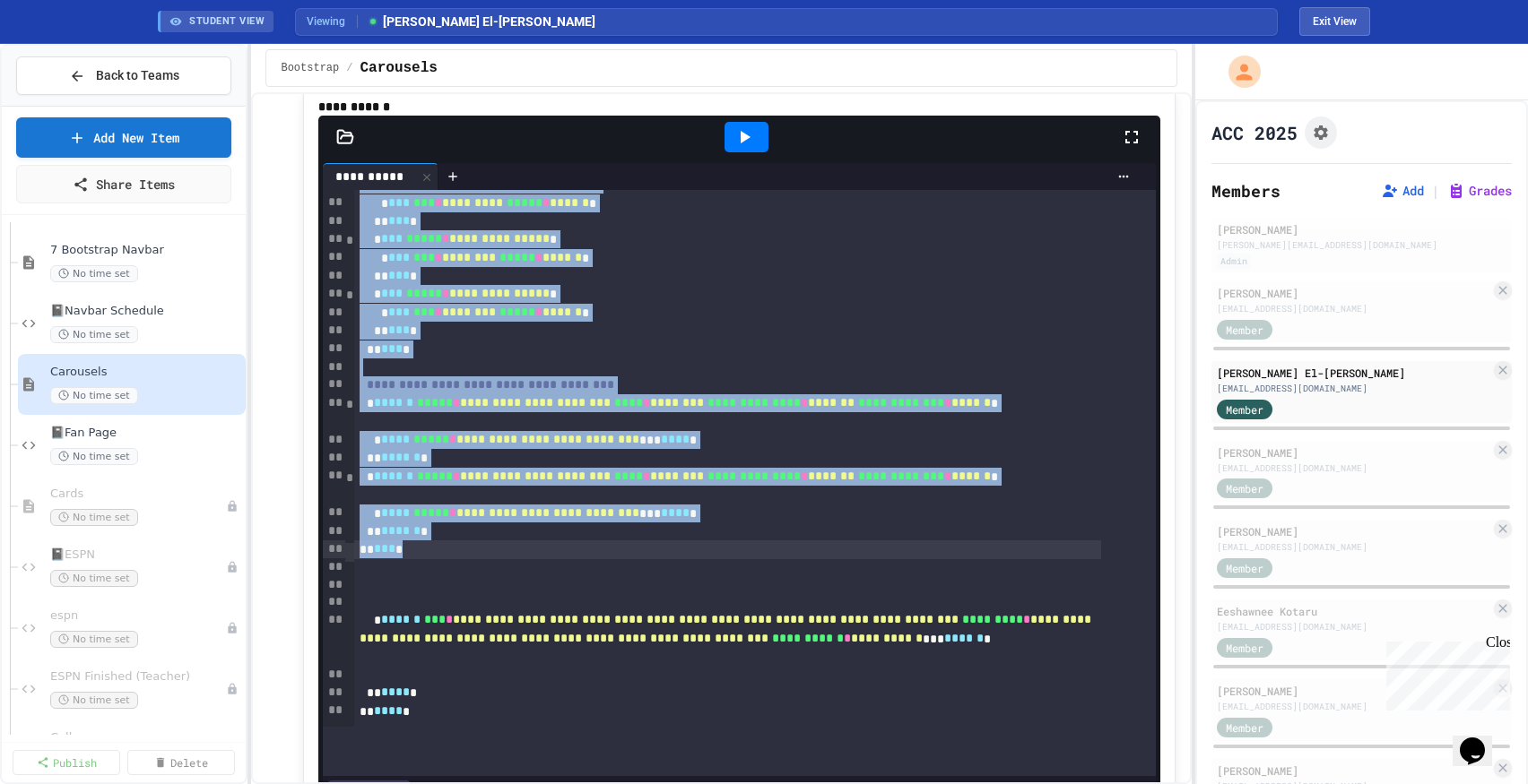
drag, startPoint x: 360, startPoint y: 265, endPoint x: 520, endPoint y: 582, distance: 355.1
click at [520, 583] on div "**********" at bounding box center [734, 230] width 760 height 988
copy div "**********"
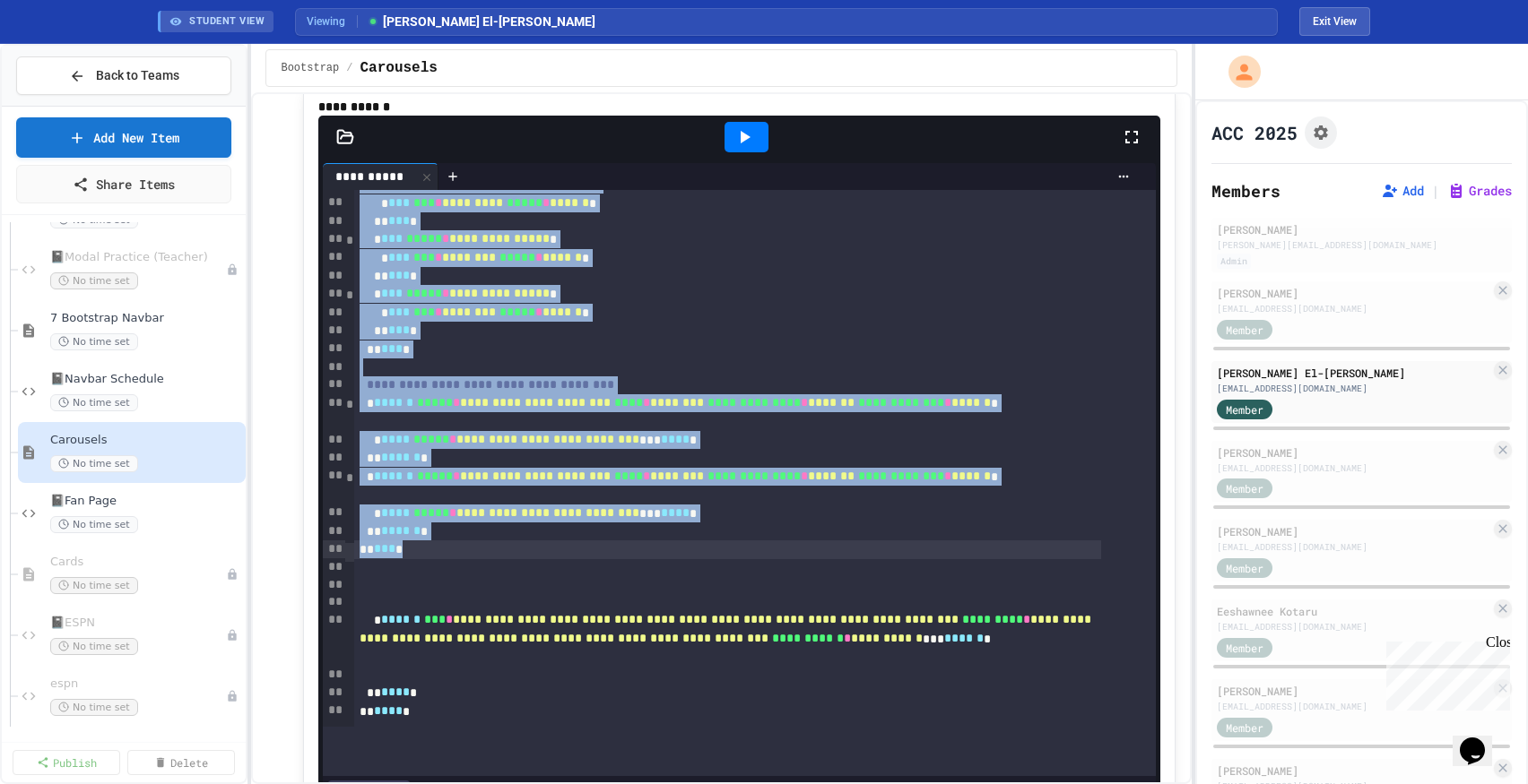
scroll to position [577, 0]
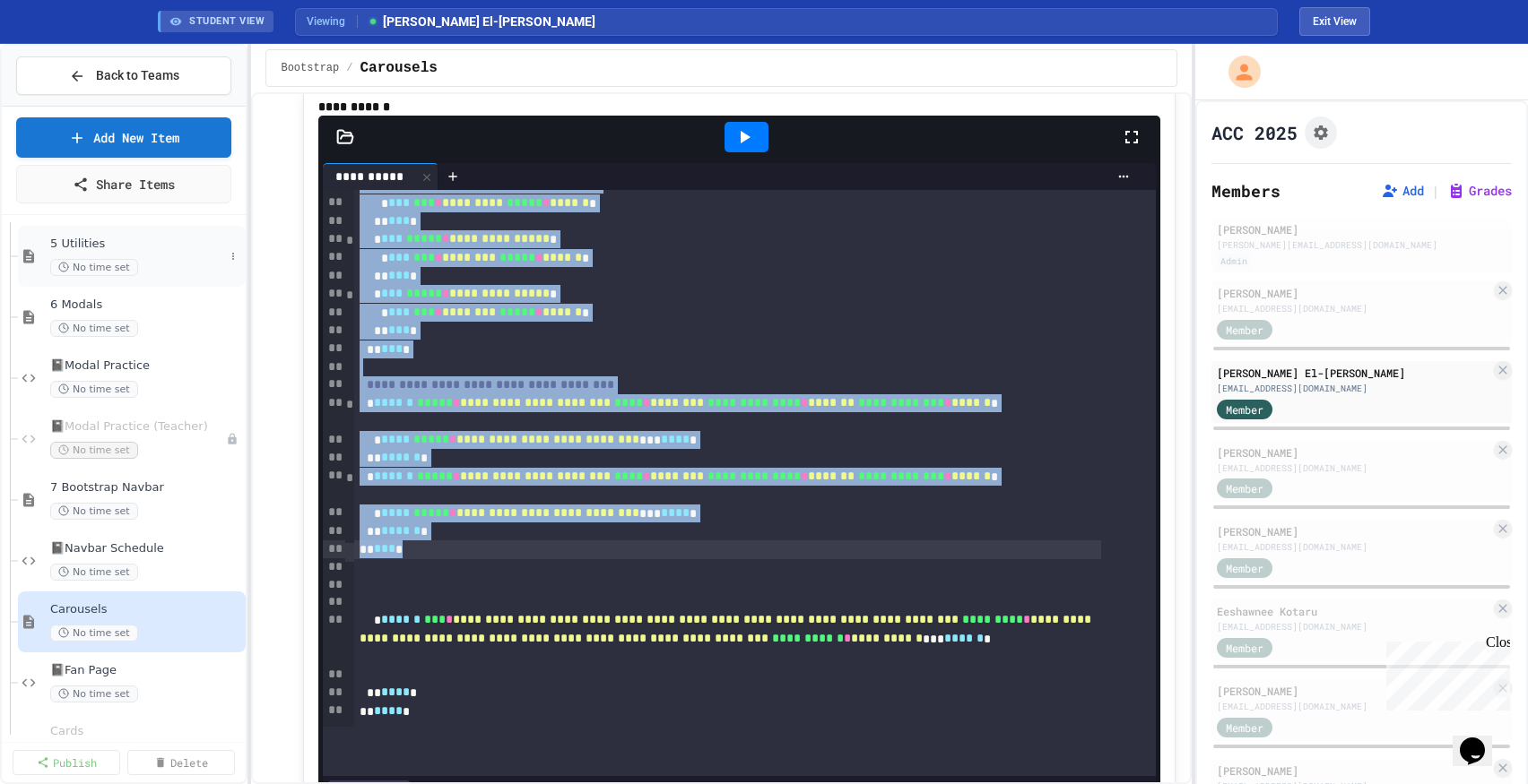
click at [120, 266] on span "No time set" at bounding box center [94, 267] width 88 height 18
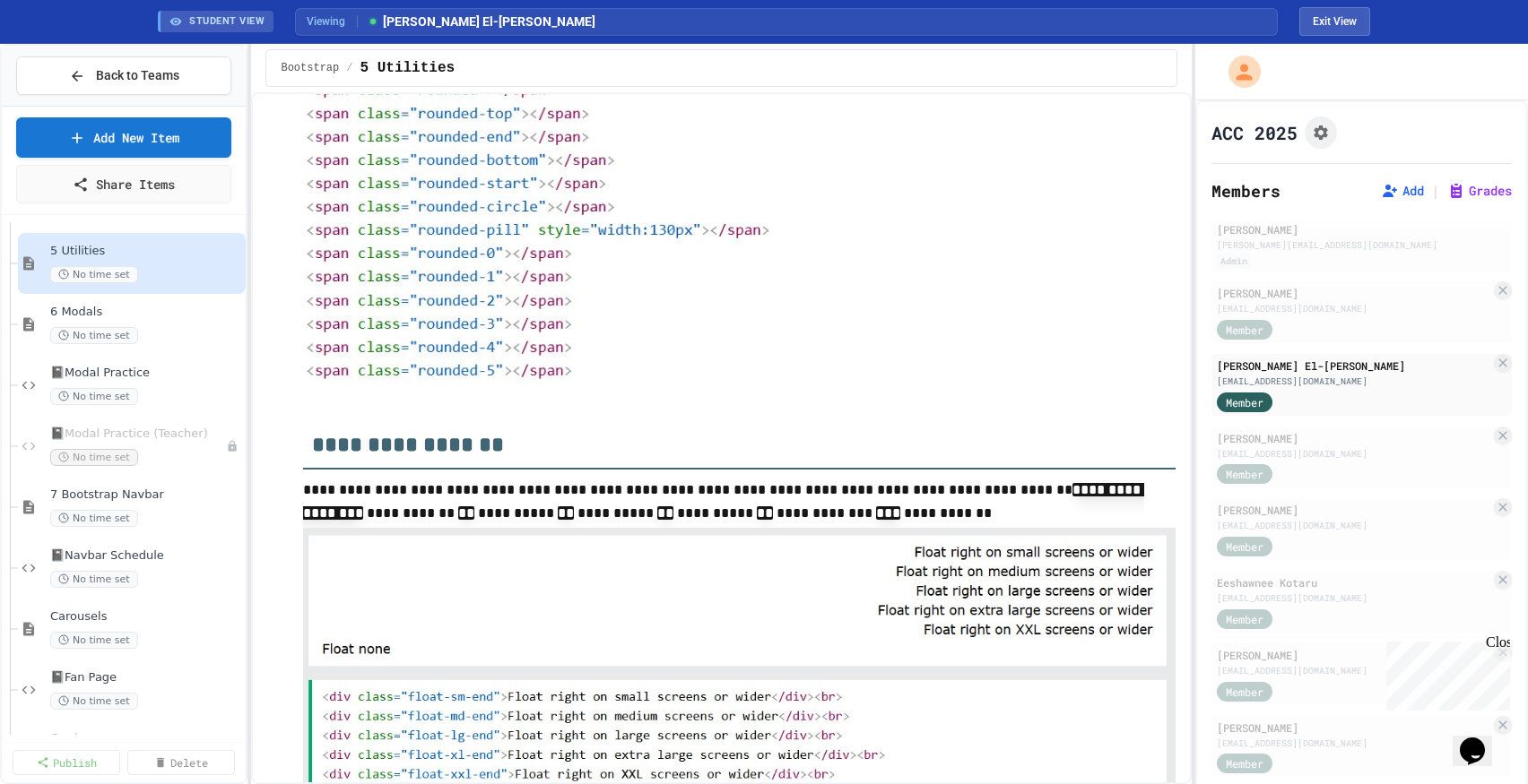
scroll to position [2039, 0]
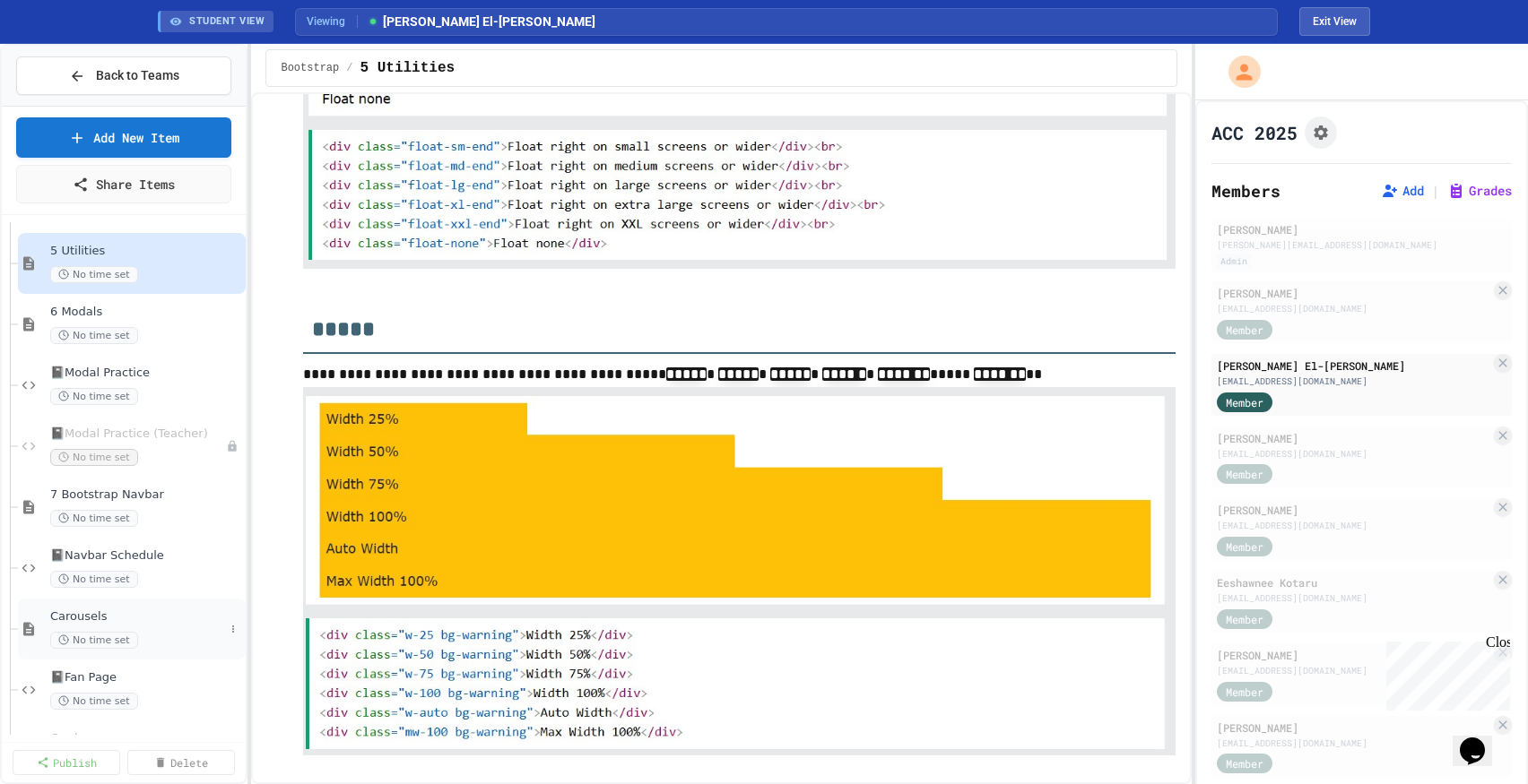
click at [114, 615] on span "Carousels" at bounding box center [137, 618] width 174 height 16
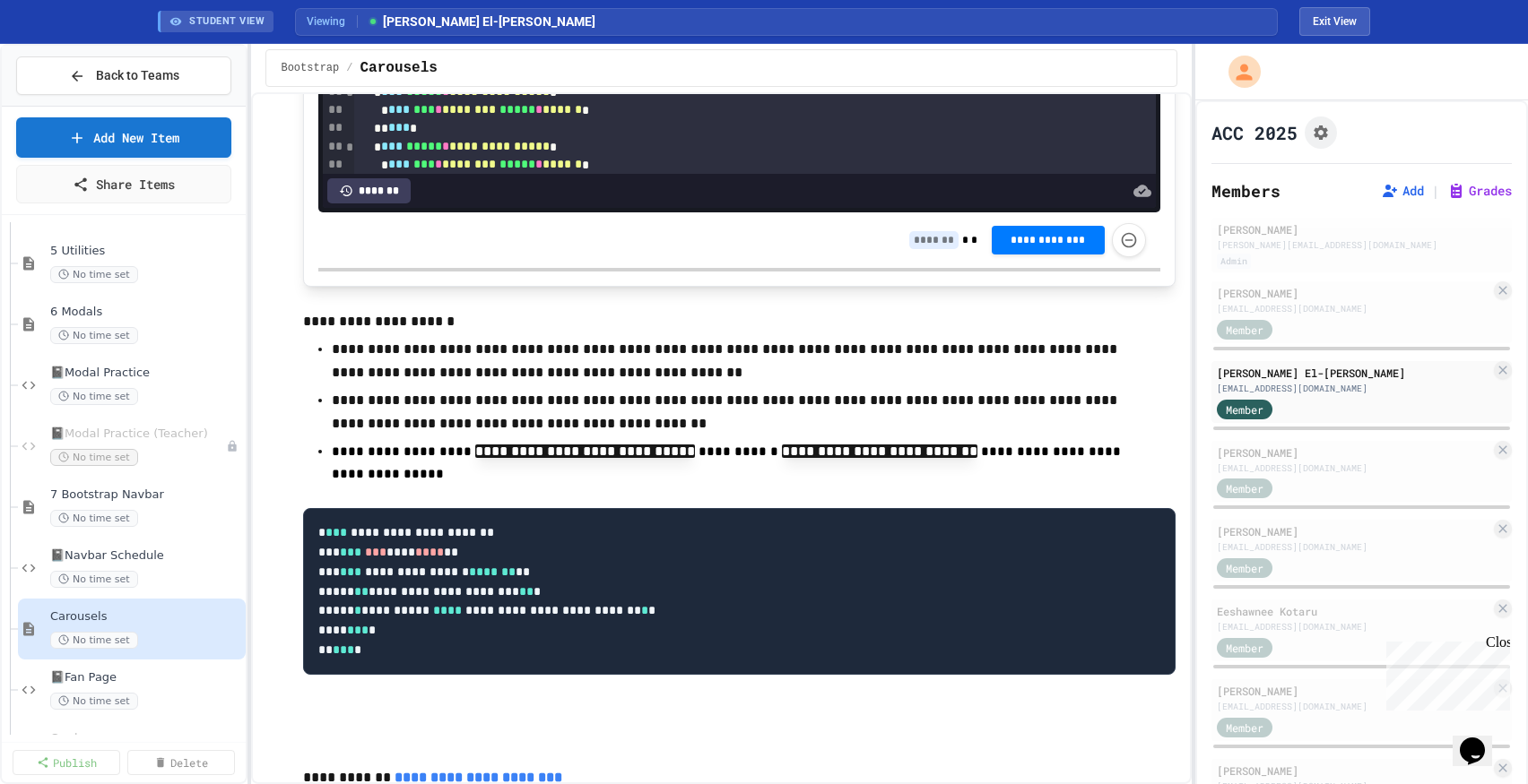
scroll to position [821, 0]
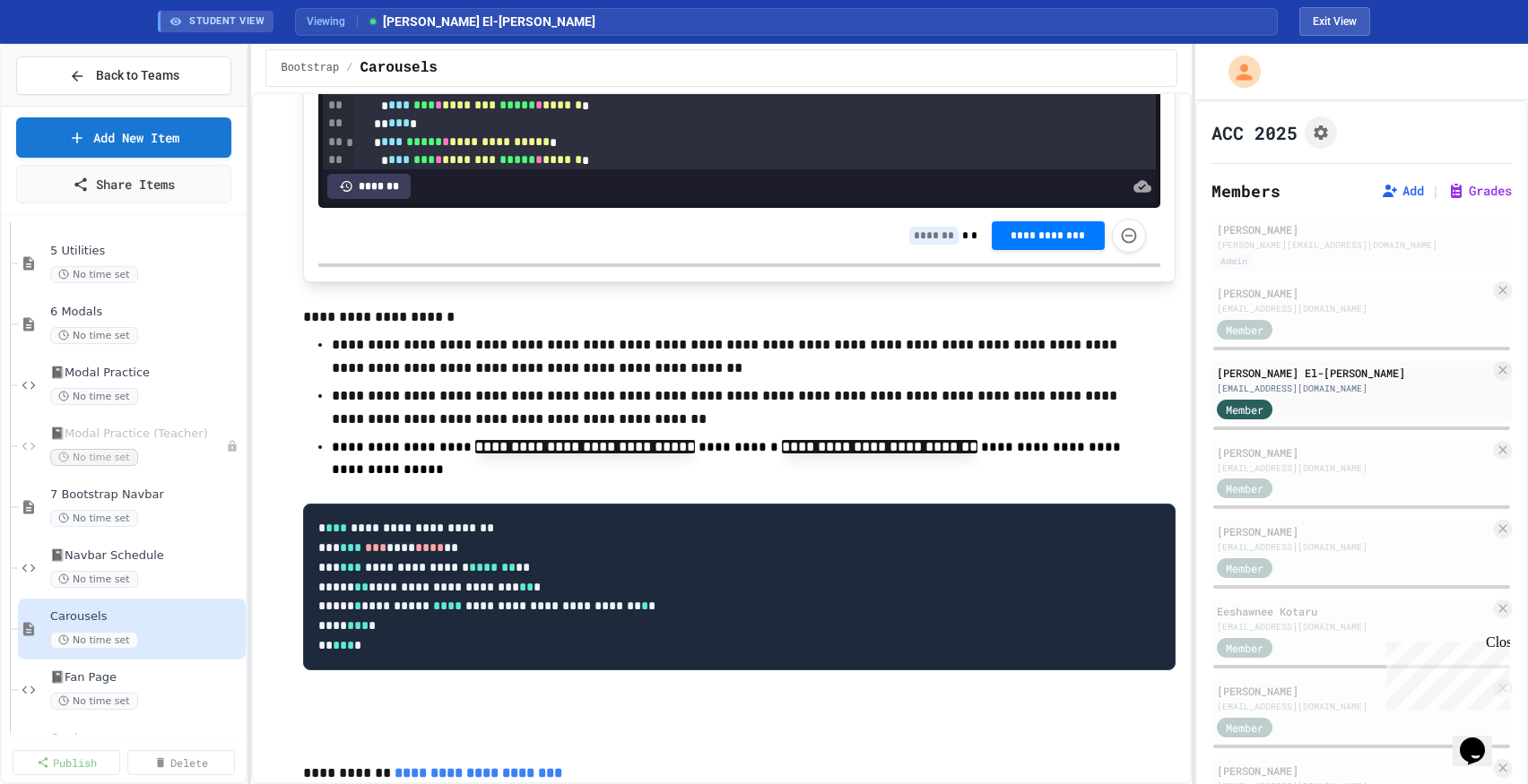
click at [623, 474] on p "**********" at bounding box center [739, 459] width 815 height 47
